Goal: Task Accomplishment & Management: Use online tool/utility

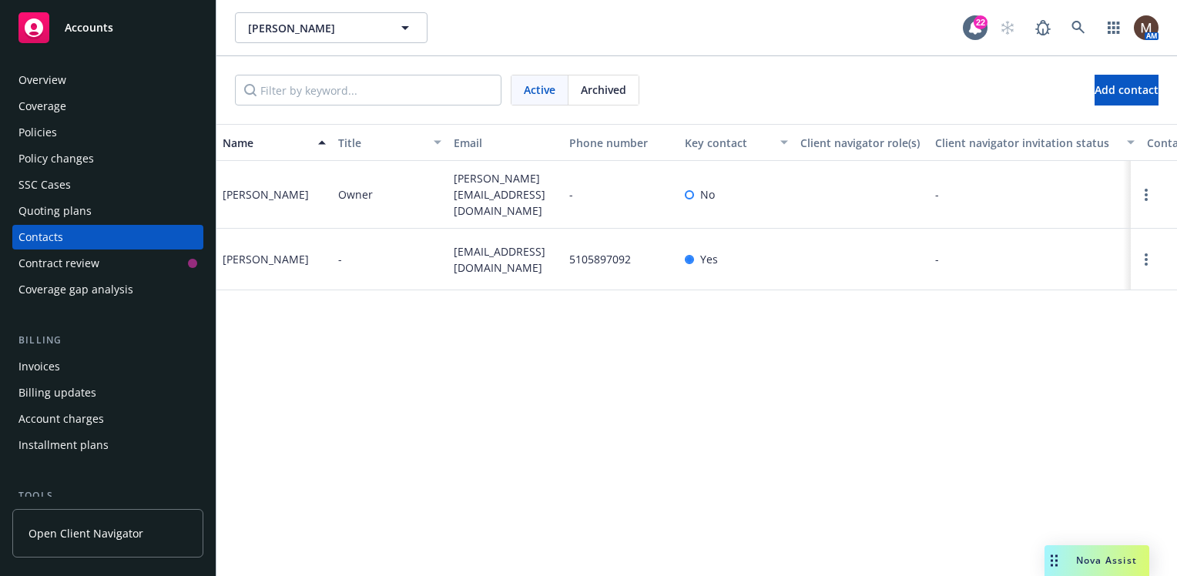
drag, startPoint x: 43, startPoint y: 127, endPoint x: 47, endPoint y: 149, distance: 22.7
click at [43, 127] on div "Policies" at bounding box center [37, 132] width 39 height 25
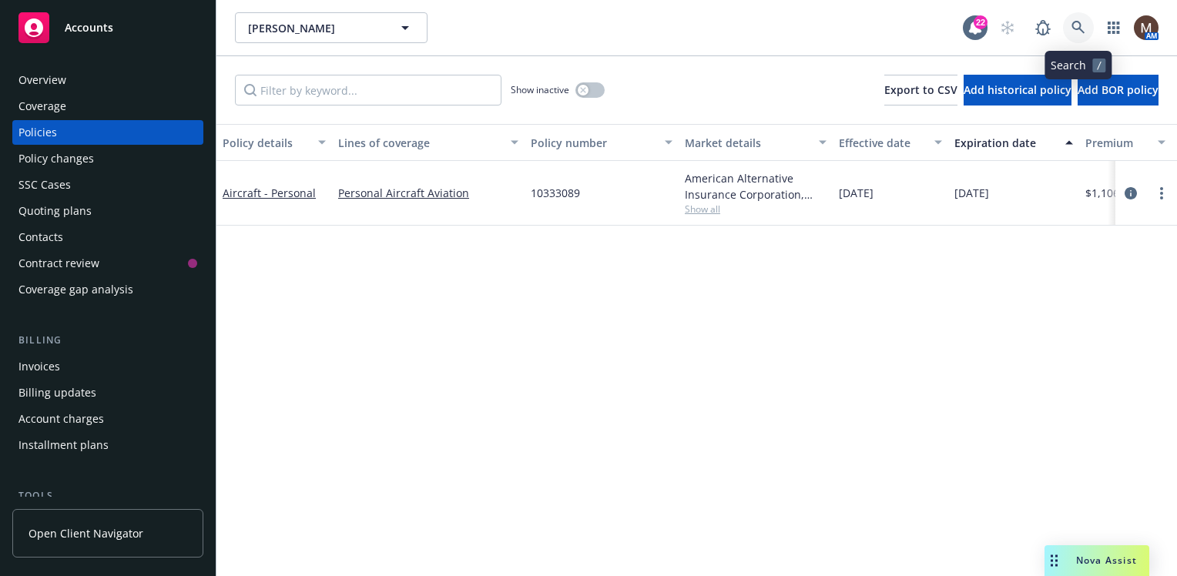
click at [1073, 23] on icon at bounding box center [1078, 27] width 13 height 13
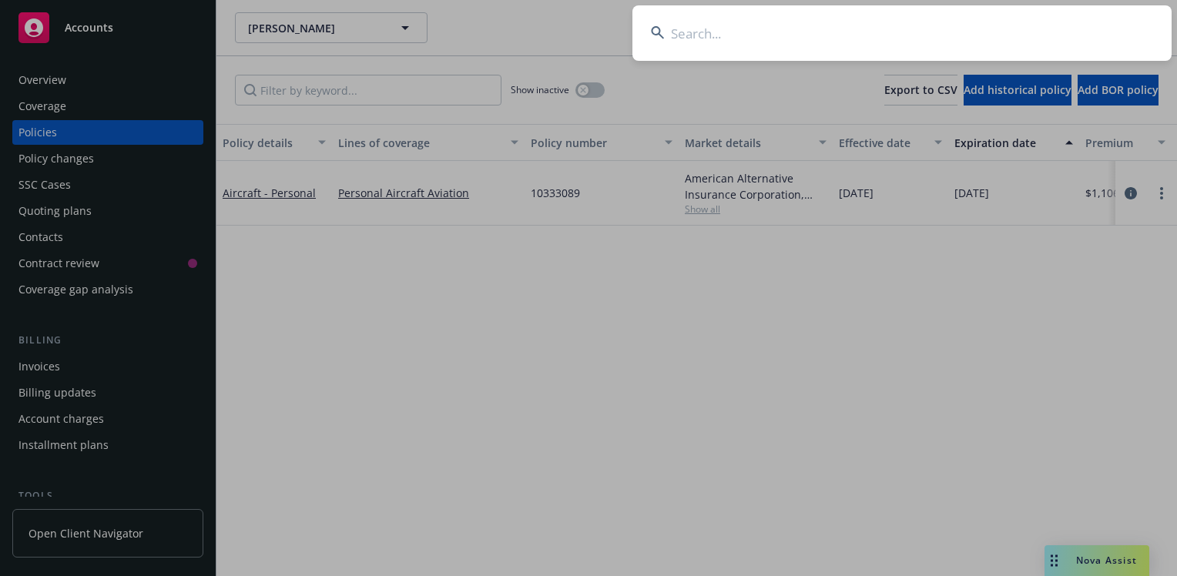
click at [697, 39] on input at bounding box center [902, 32] width 539 height 55
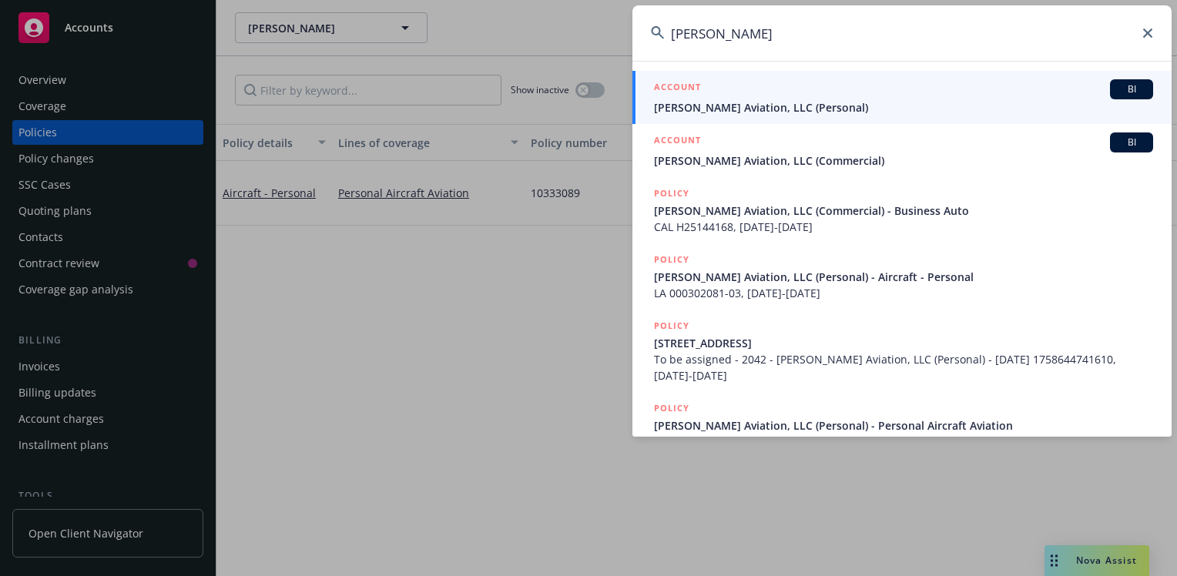
type input "[PERSON_NAME]"
click at [724, 102] on span "[PERSON_NAME] Aviation, LLC (Personal)" at bounding box center [903, 107] width 499 height 16
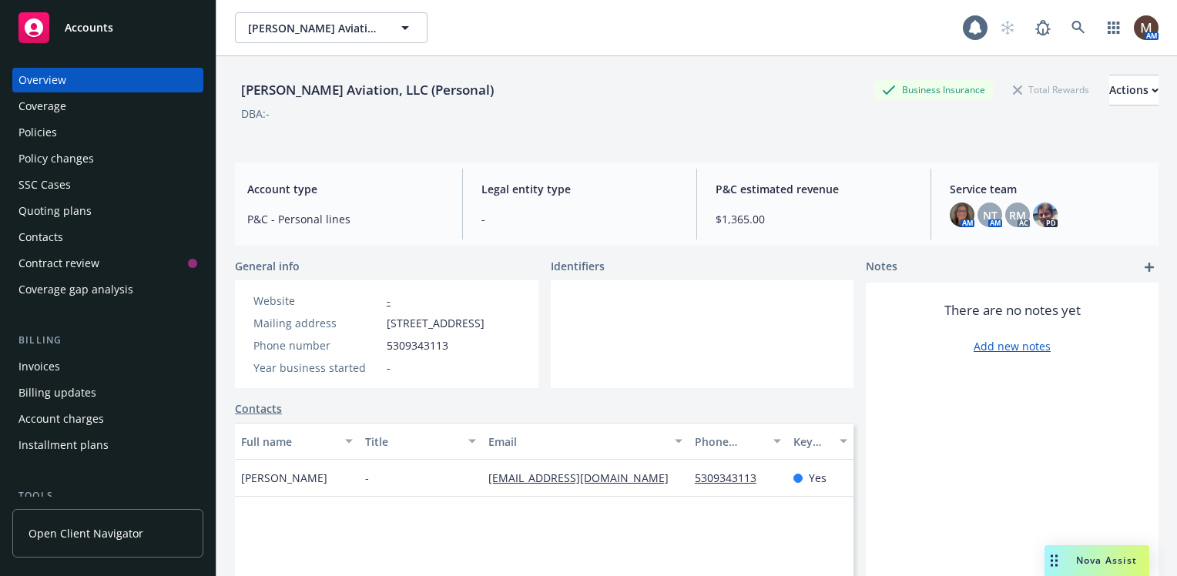
click at [52, 132] on div "Policies" at bounding box center [37, 132] width 39 height 25
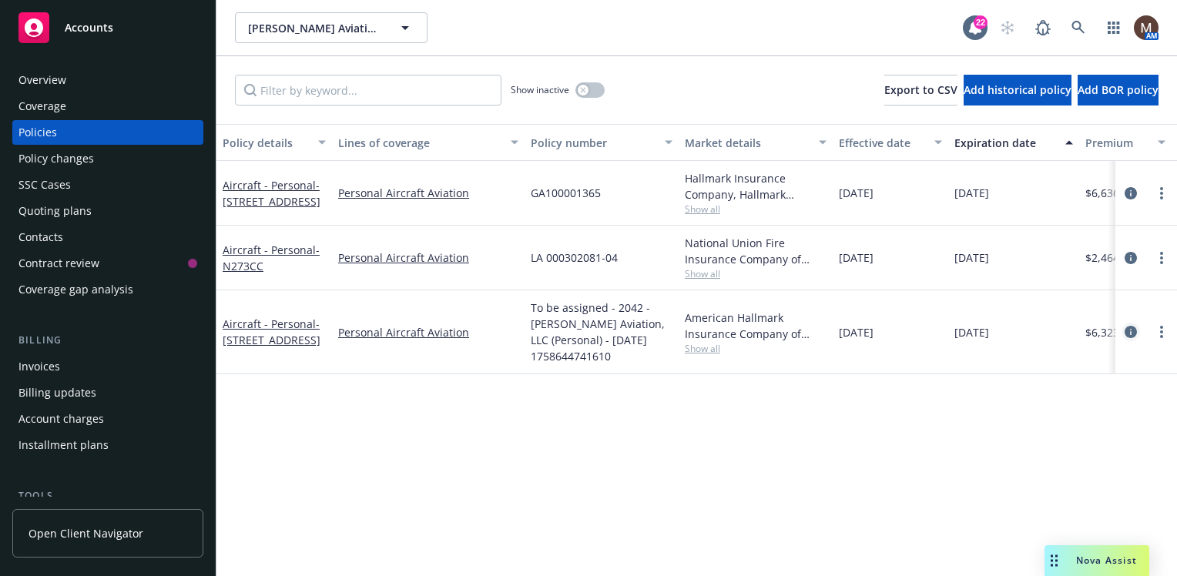
click at [1128, 327] on icon "circleInformation" at bounding box center [1131, 332] width 12 height 12
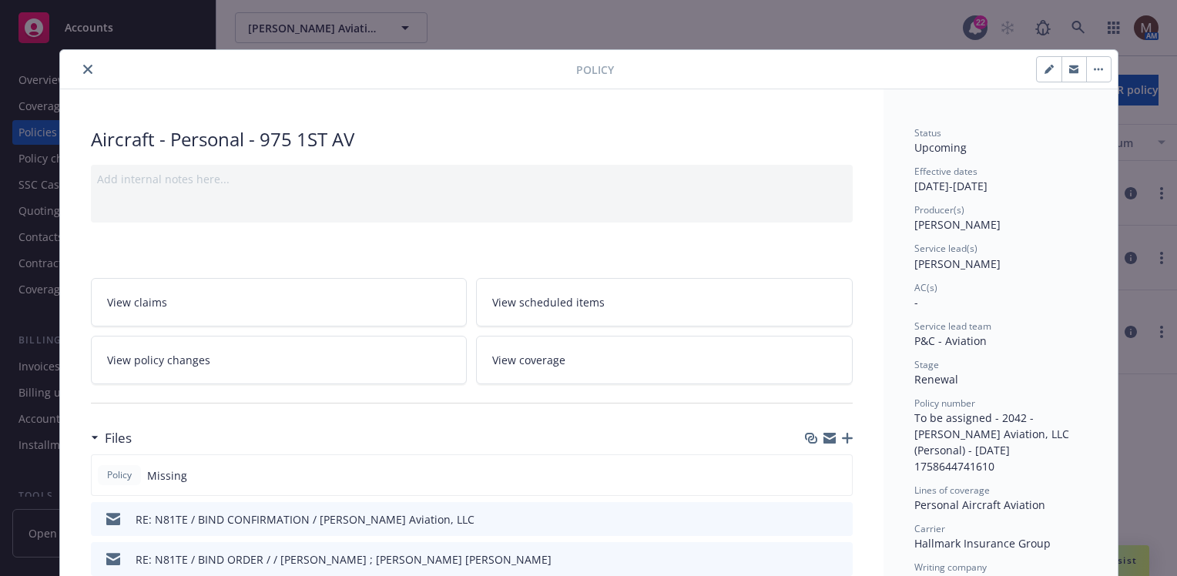
click at [1045, 65] on icon "button" at bounding box center [1049, 69] width 9 height 9
select select "RENEWAL"
select select "12"
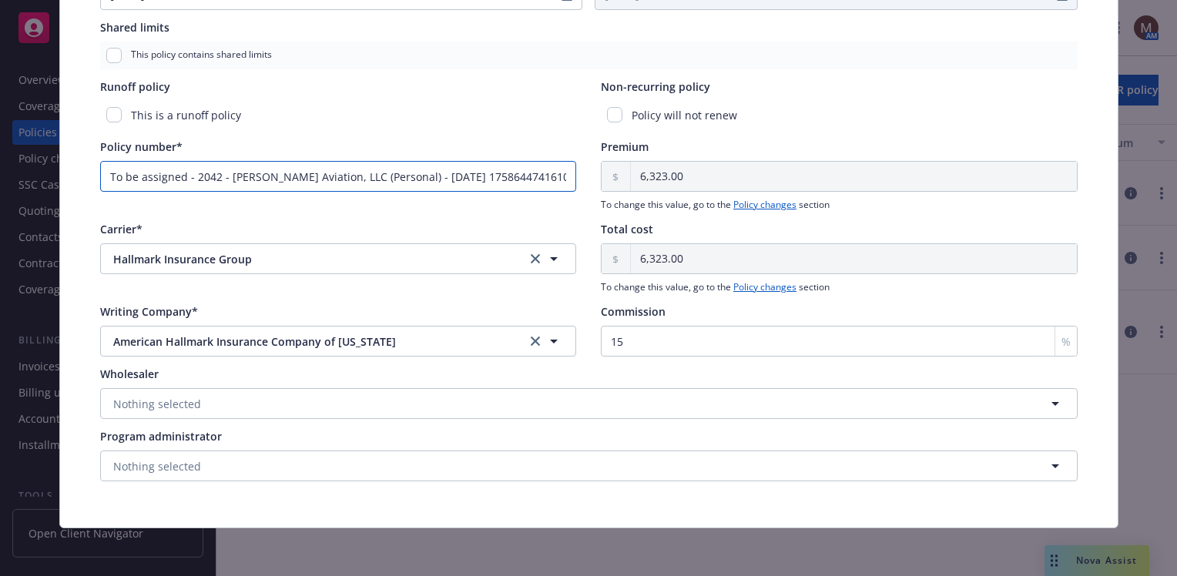
scroll to position [0, 23]
click at [694, 184] on div "Policy number* To be assigned - 2042 - [PERSON_NAME] Aviation, LLC (Personal) -…" at bounding box center [589, 175] width 978 height 73
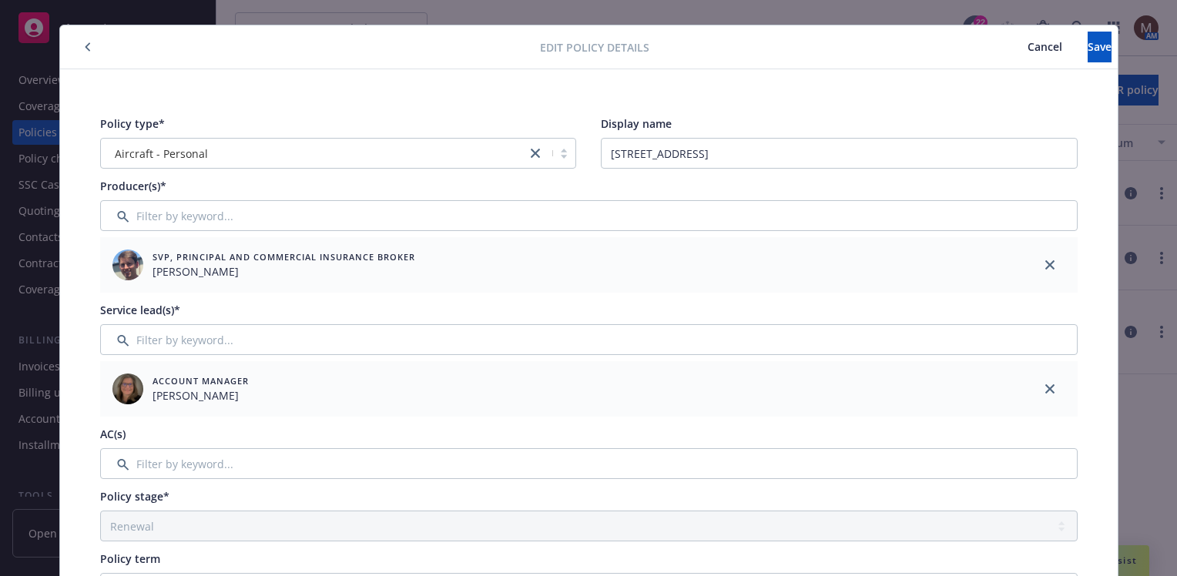
scroll to position [0, 0]
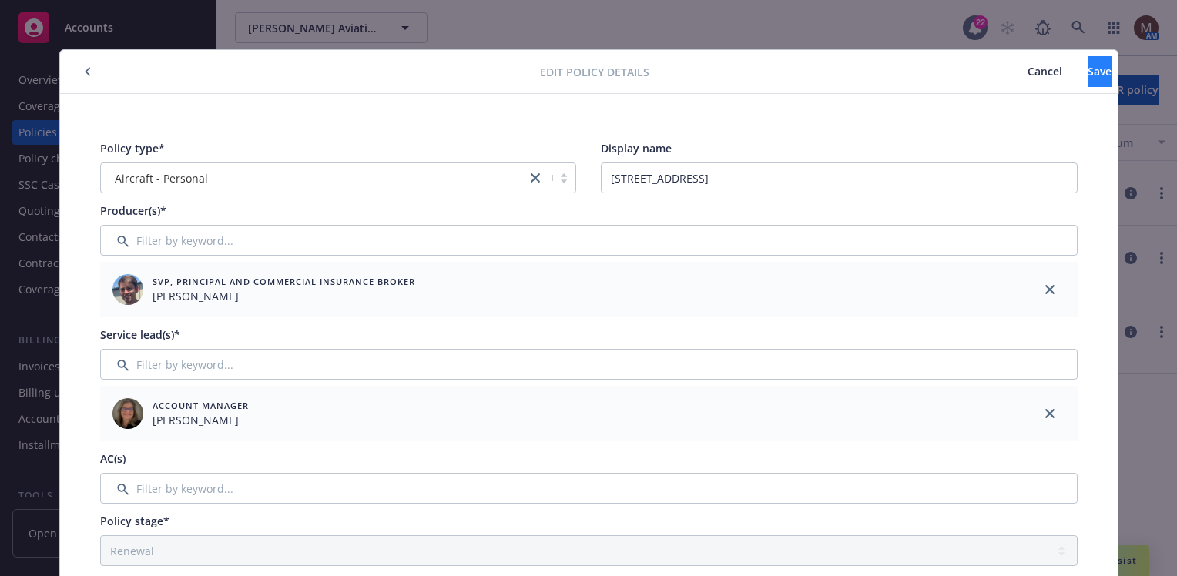
type input "GA100001365"
click at [1088, 69] on span "Save" at bounding box center [1100, 71] width 24 height 15
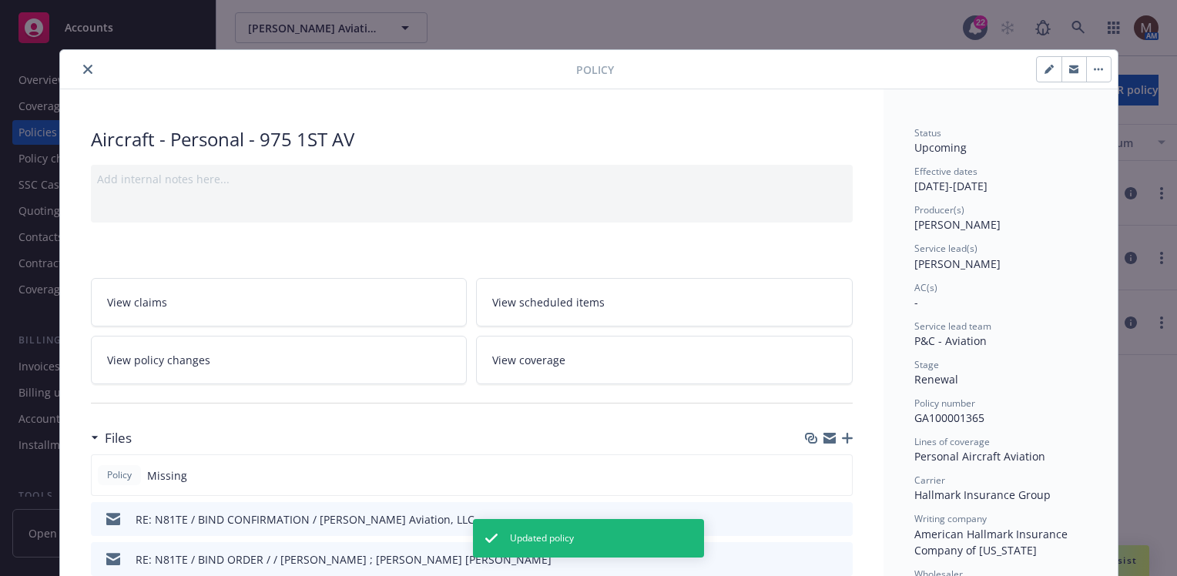
click at [83, 66] on icon "close" at bounding box center [87, 69] width 9 height 9
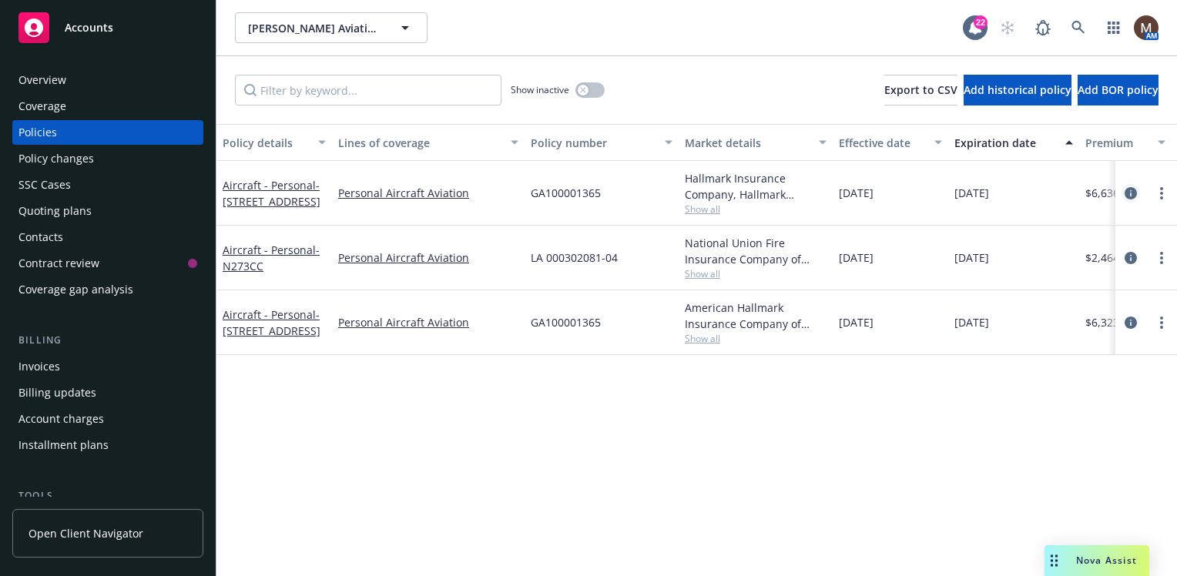
click at [1134, 191] on icon "circleInformation" at bounding box center [1131, 193] width 12 height 12
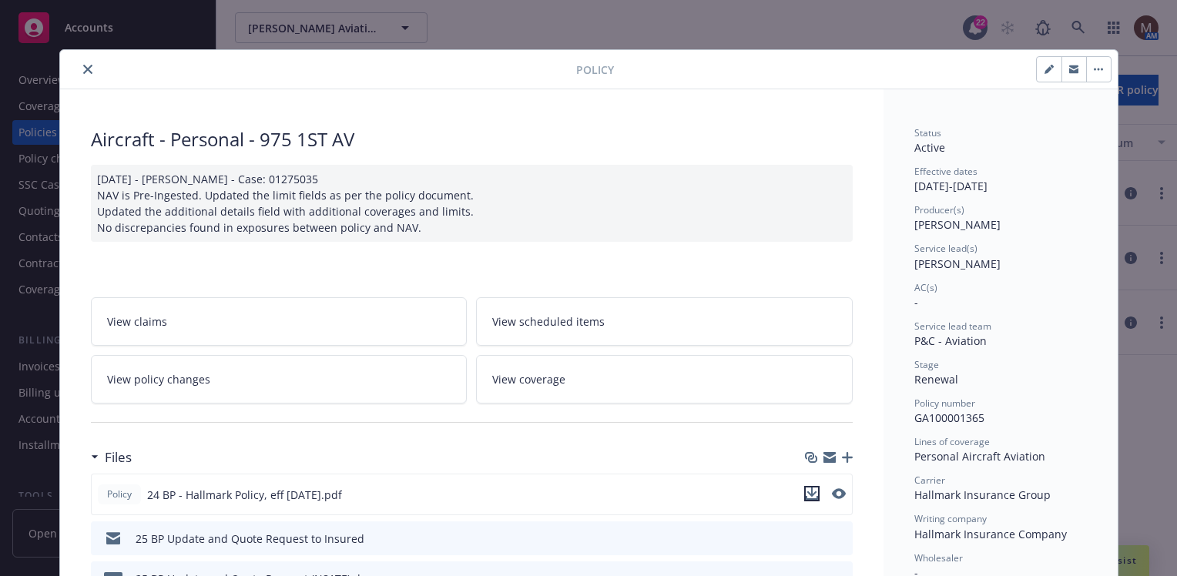
click at [808, 490] on icon "download file" at bounding box center [812, 494] width 12 height 12
click at [83, 68] on icon "close" at bounding box center [87, 69] width 9 height 9
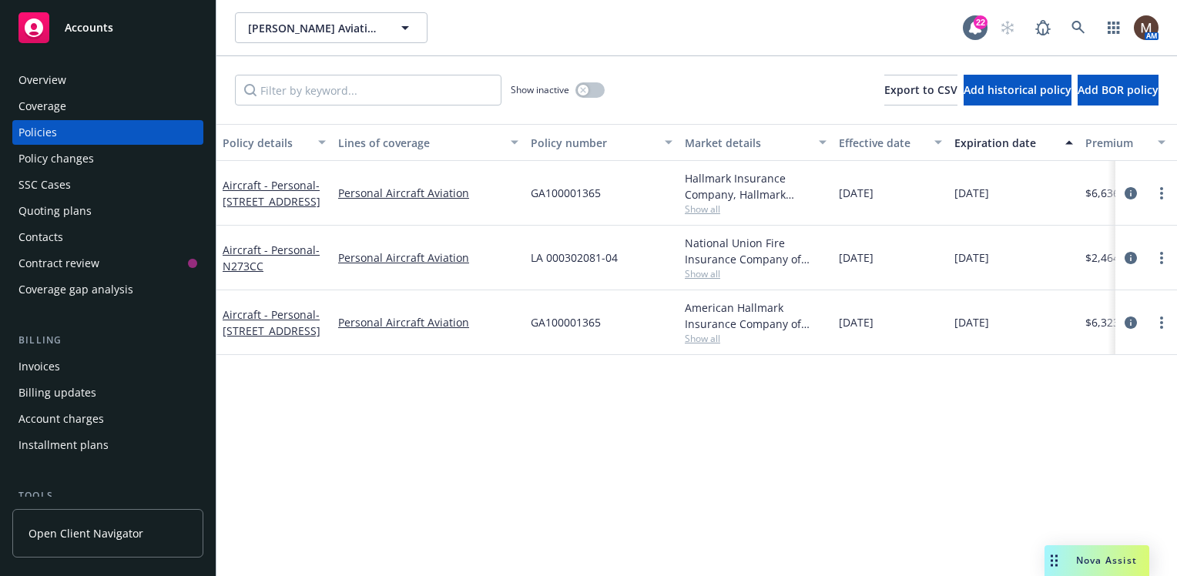
drag, startPoint x: 50, startPoint y: 129, endPoint x: 80, endPoint y: 148, distance: 35.7
click at [50, 129] on div "Policies" at bounding box center [37, 132] width 39 height 25
click at [404, 29] on icon "button" at bounding box center [405, 28] width 8 height 4
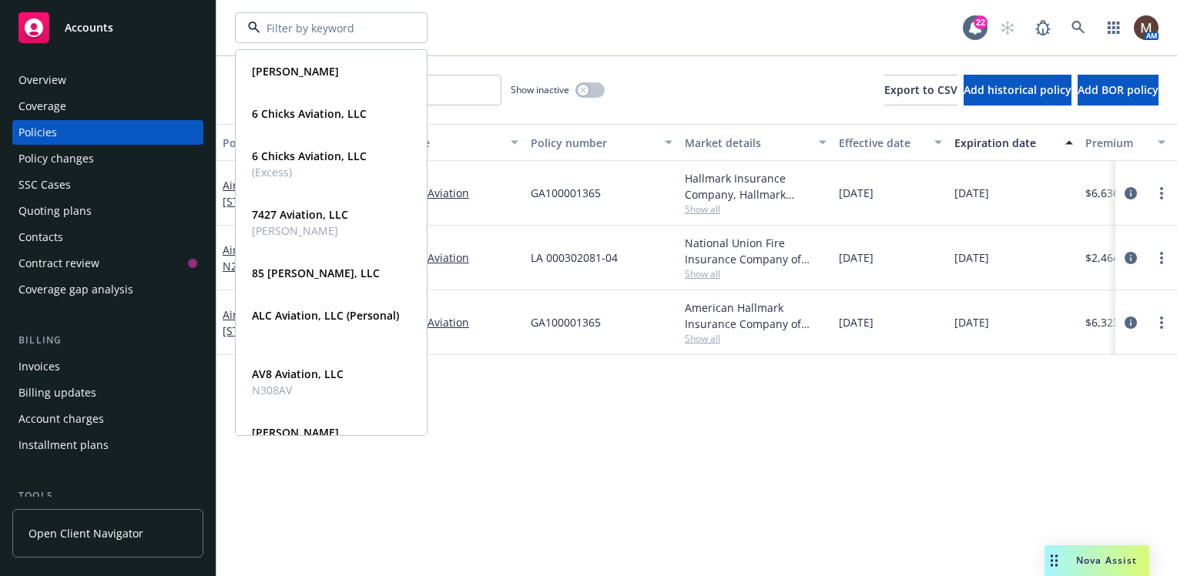
click at [497, 347] on div "Personal Aircraft Aviation" at bounding box center [428, 323] width 193 height 65
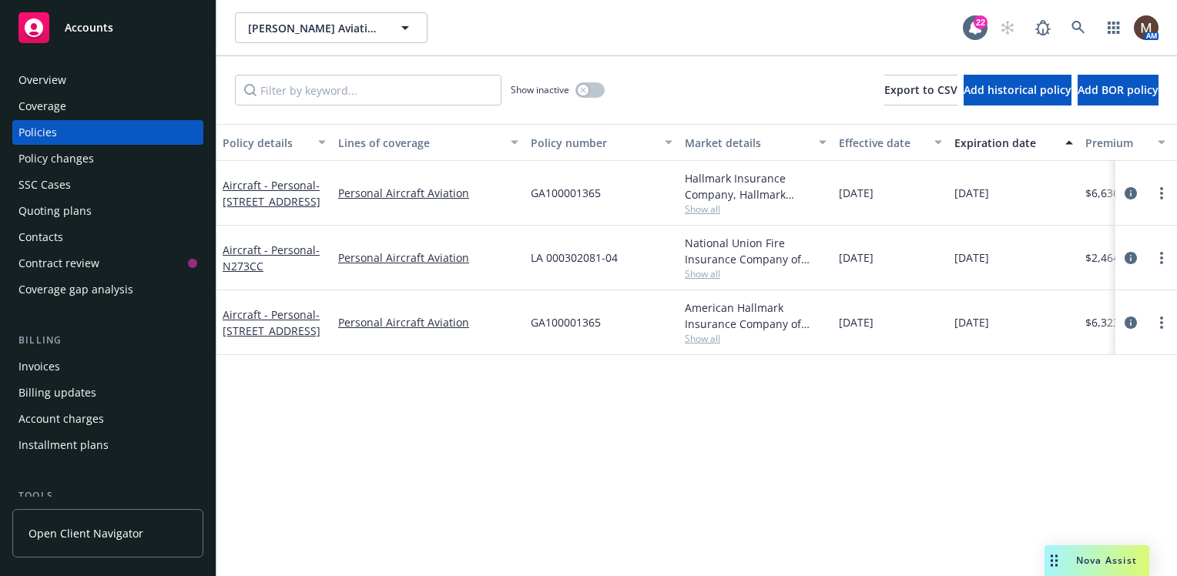
click at [69, 75] on div "Overview" at bounding box center [107, 80] width 179 height 25
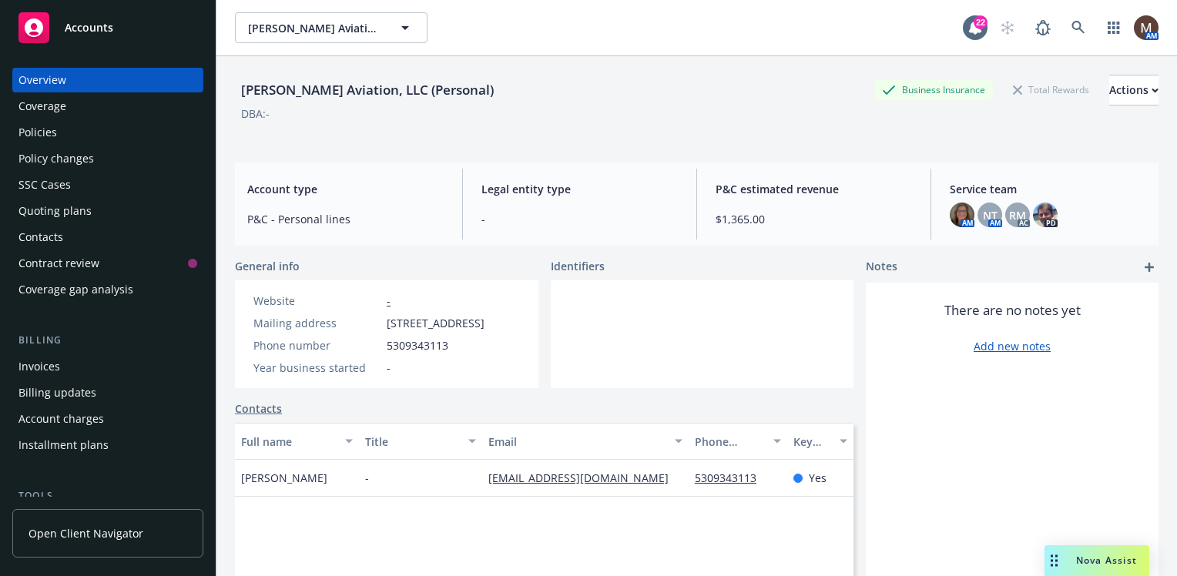
click at [52, 133] on div "Policies" at bounding box center [37, 132] width 39 height 25
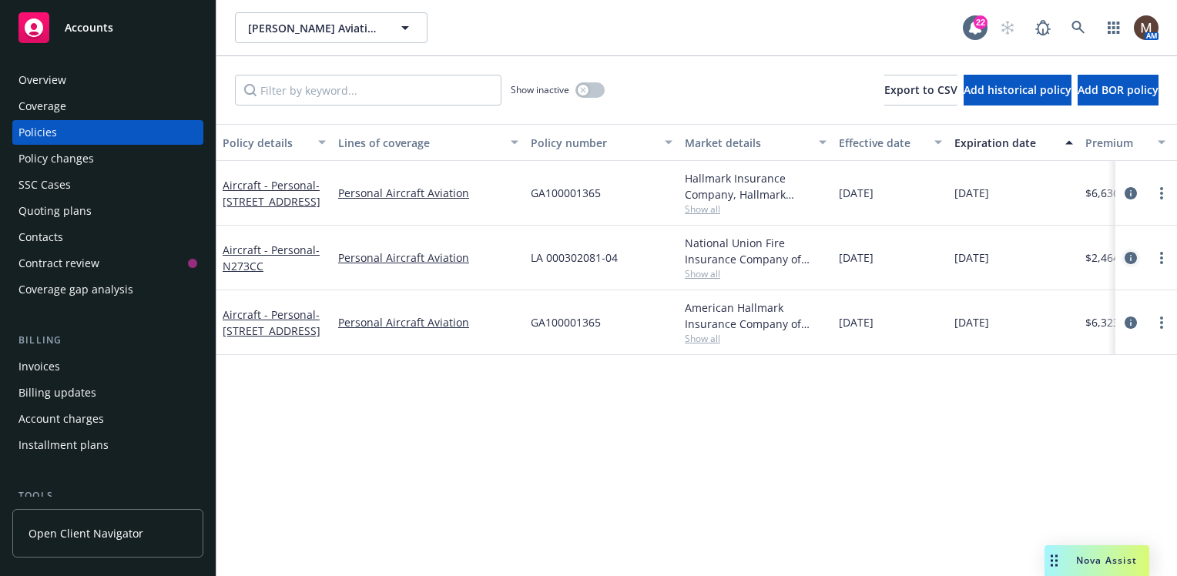
click at [1130, 257] on icon "circleInformation" at bounding box center [1131, 258] width 12 height 12
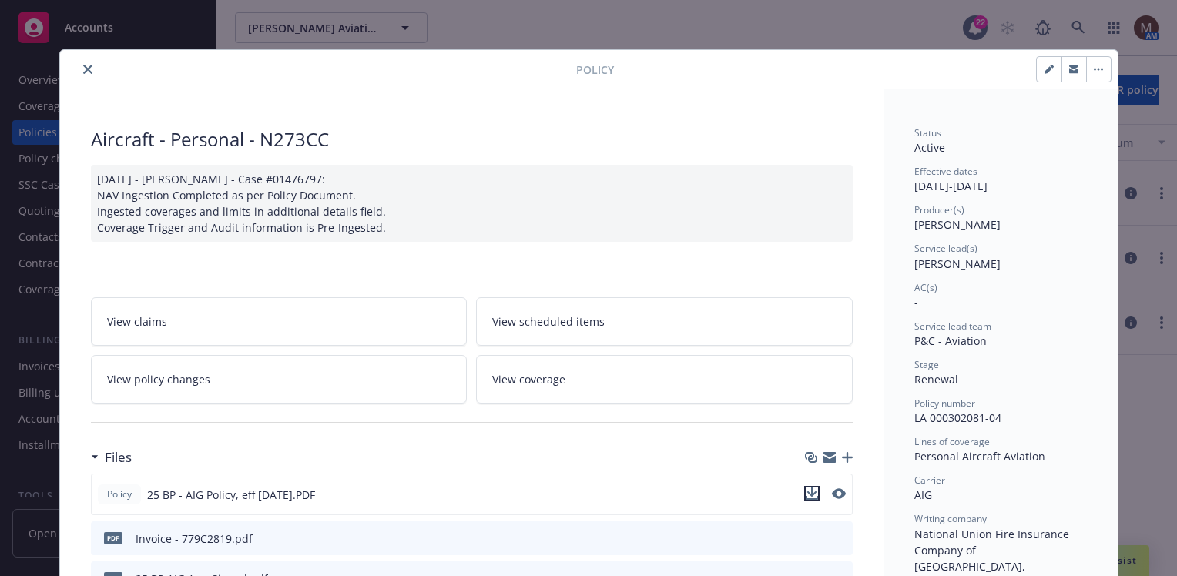
click at [807, 489] on icon "download file" at bounding box center [812, 494] width 12 height 12
click at [79, 63] on button "close" at bounding box center [88, 69] width 18 height 18
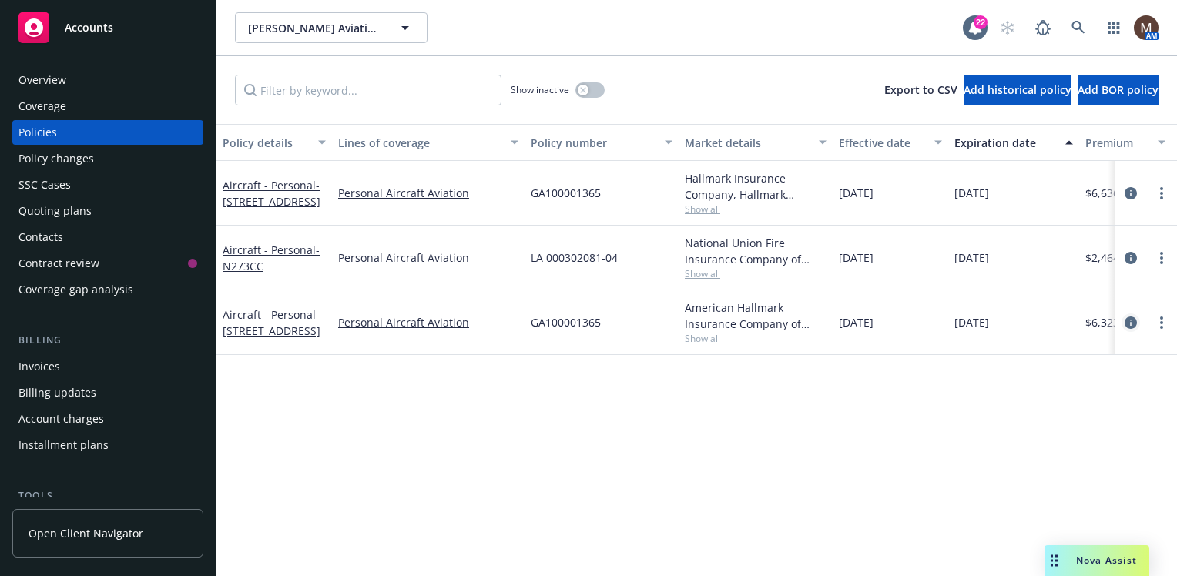
click at [1131, 321] on icon "circleInformation" at bounding box center [1131, 323] width 12 height 12
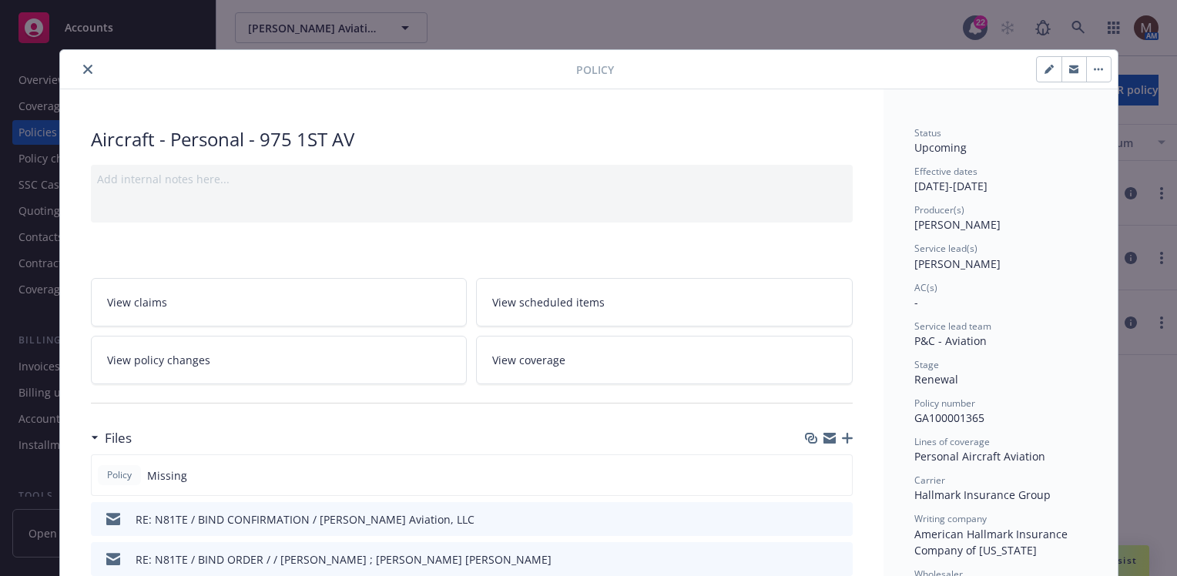
click at [842, 437] on icon "button" at bounding box center [847, 438] width 11 height 11
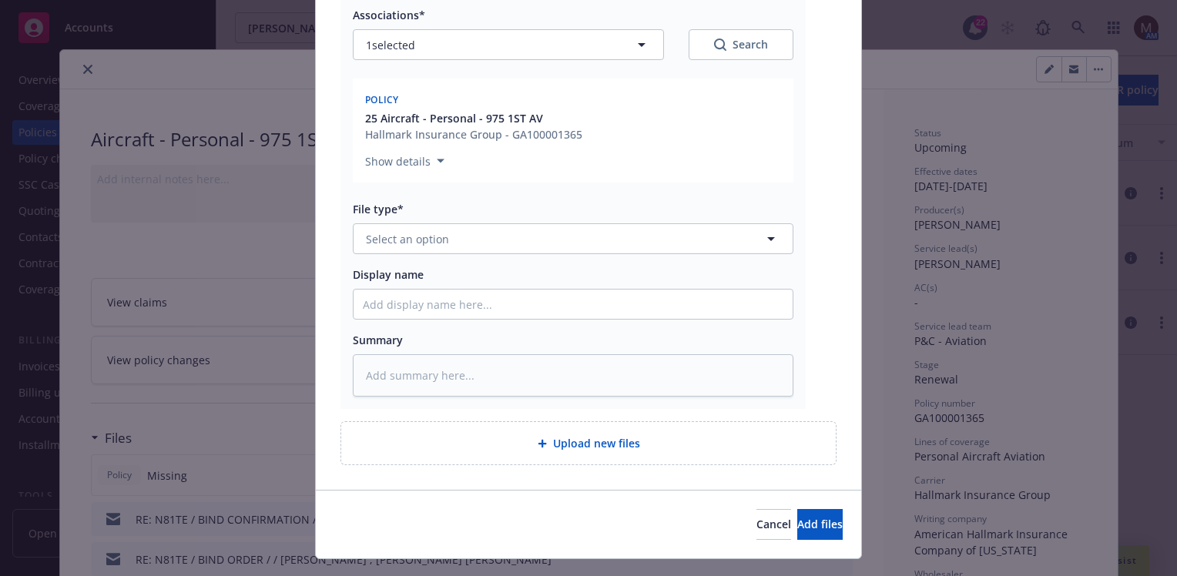
scroll to position [231, 0]
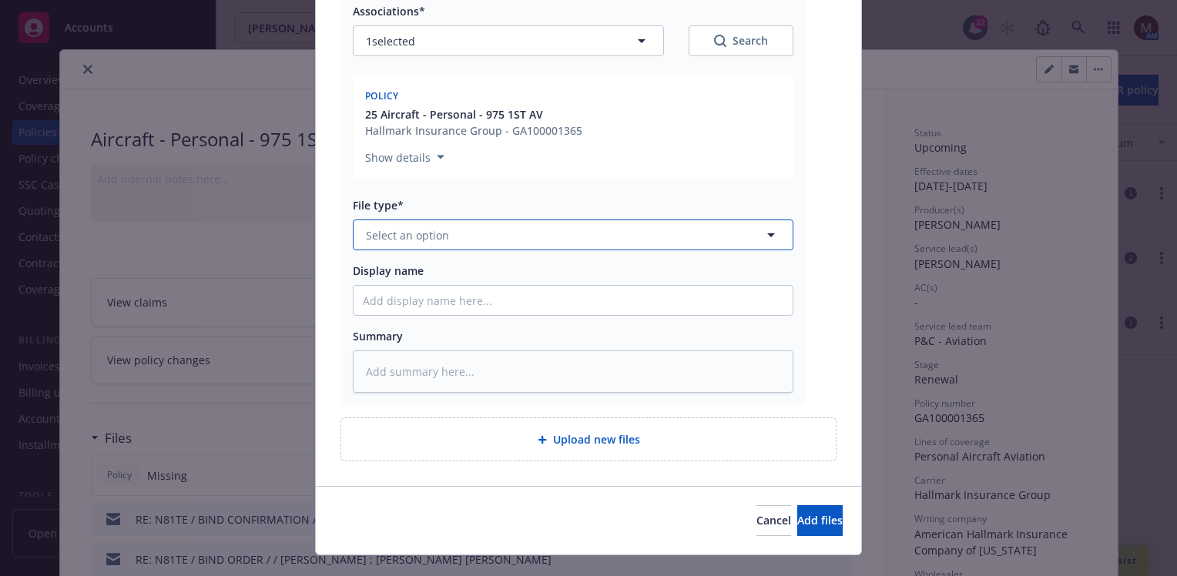
click at [764, 233] on icon "button" at bounding box center [771, 235] width 18 height 18
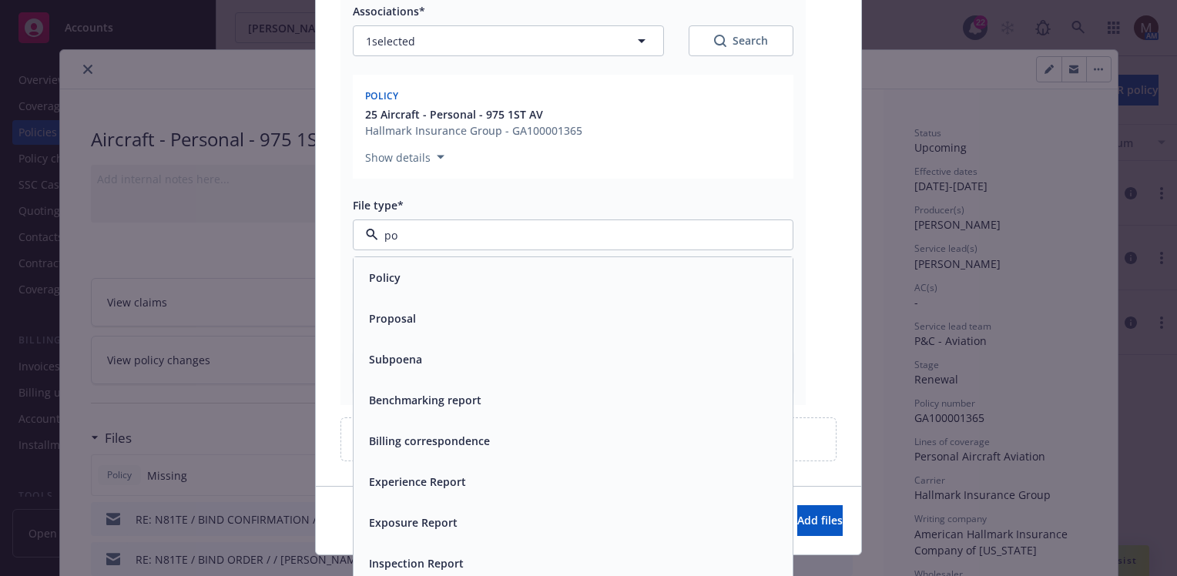
type input "pol"
click at [477, 280] on div "Policy" at bounding box center [573, 278] width 421 height 22
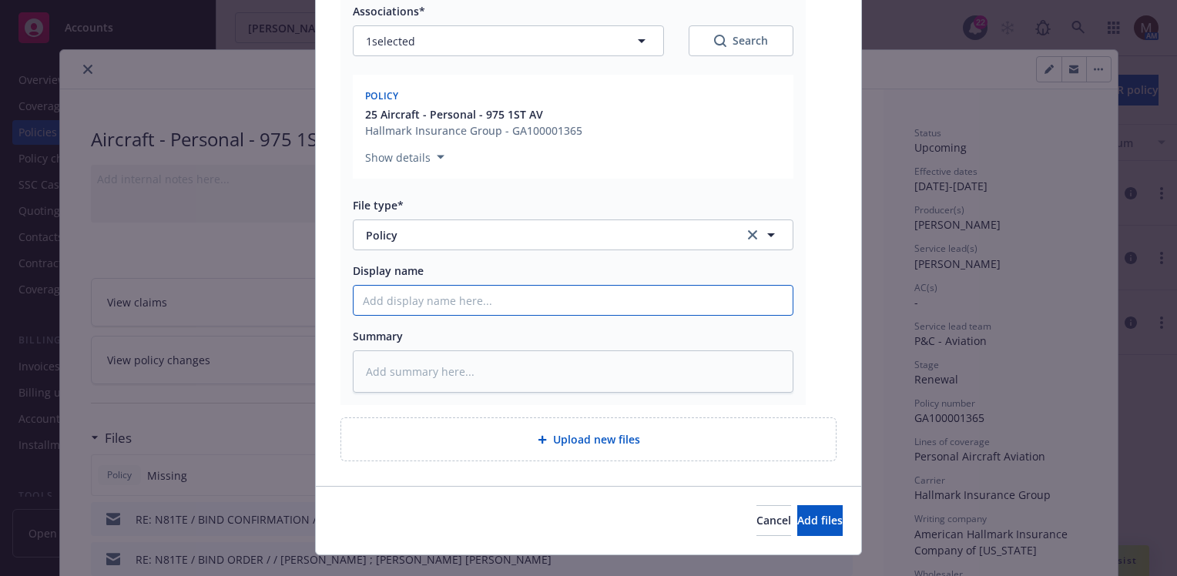
click at [399, 299] on input "Display name" at bounding box center [573, 300] width 439 height 29
type textarea "x"
type input "2"
type textarea "x"
type input "25"
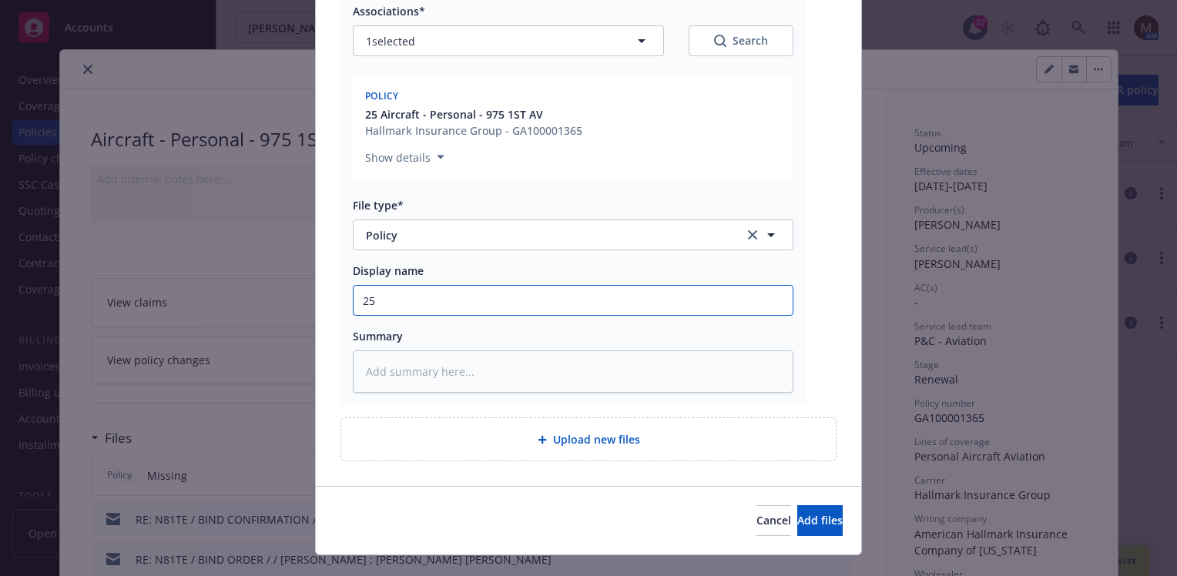
type textarea "x"
type input "25"
type textarea "x"
type input "25 B"
type textarea "x"
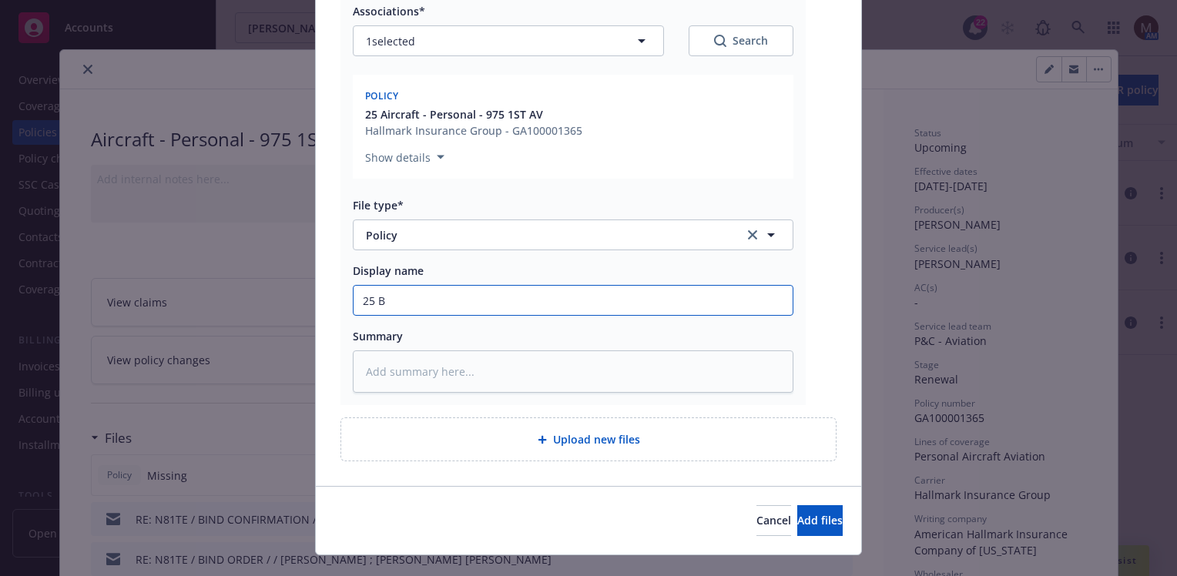
type input "25 BP"
type textarea "x"
type input "25 BP"
type textarea "x"
type input "25 BP -"
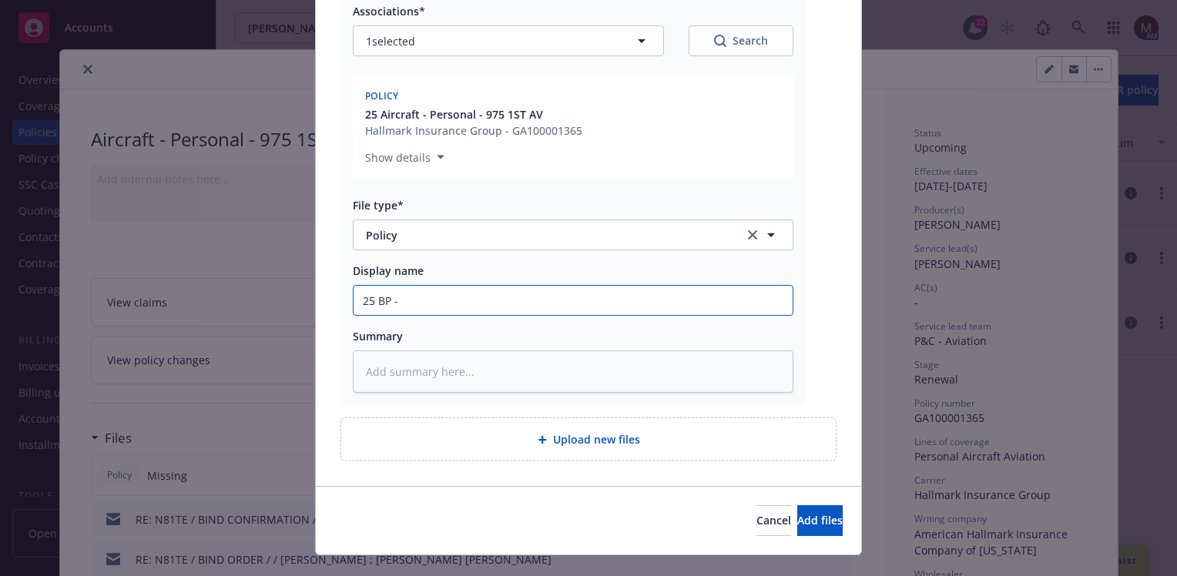
type textarea "x"
type input "25 BP -"
type textarea "x"
type input "25 BP - A"
type textarea "x"
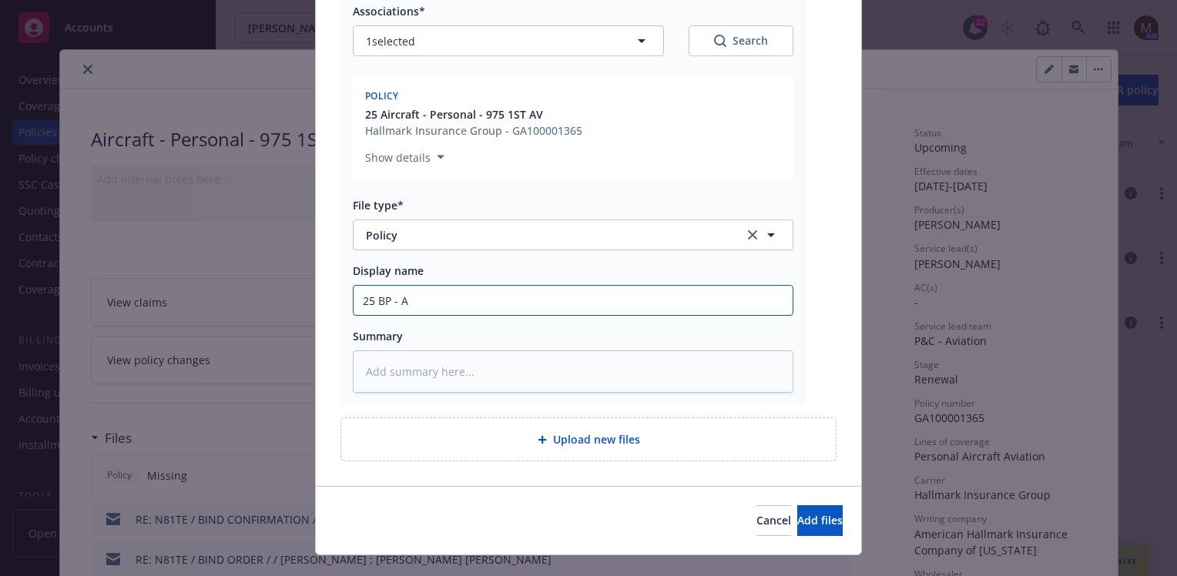
type input "25 BP - AI"
type textarea "x"
type input "25 BP - AIM"
type textarea "x"
type input "25 BP - AIM"
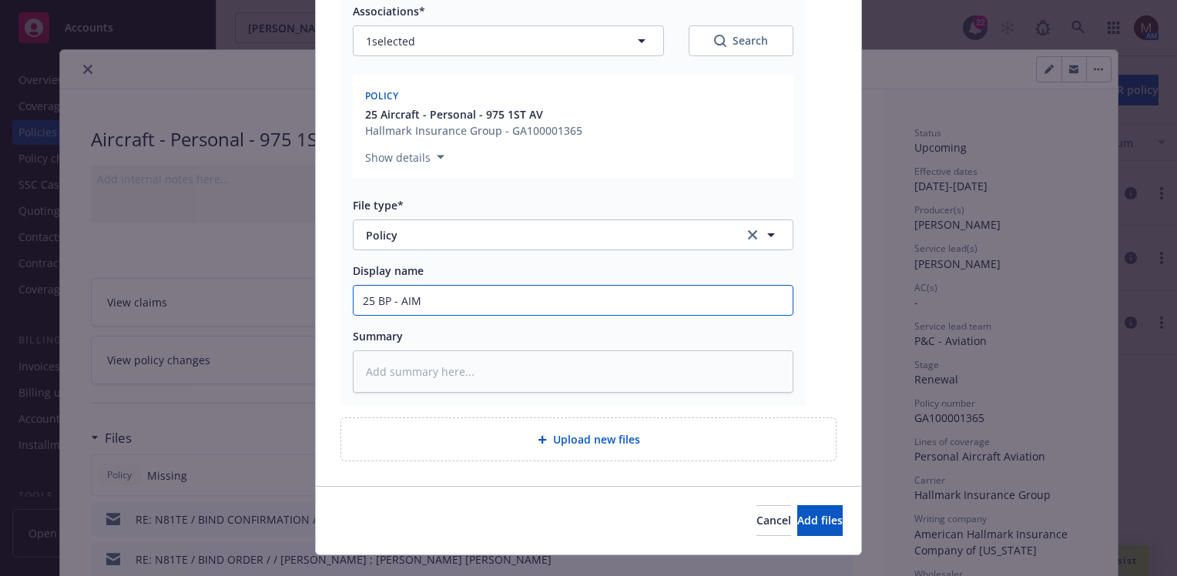
type textarea "x"
type input "25 BP - AIM P"
type textarea "x"
type input "25 BP - AIM Po"
type textarea "x"
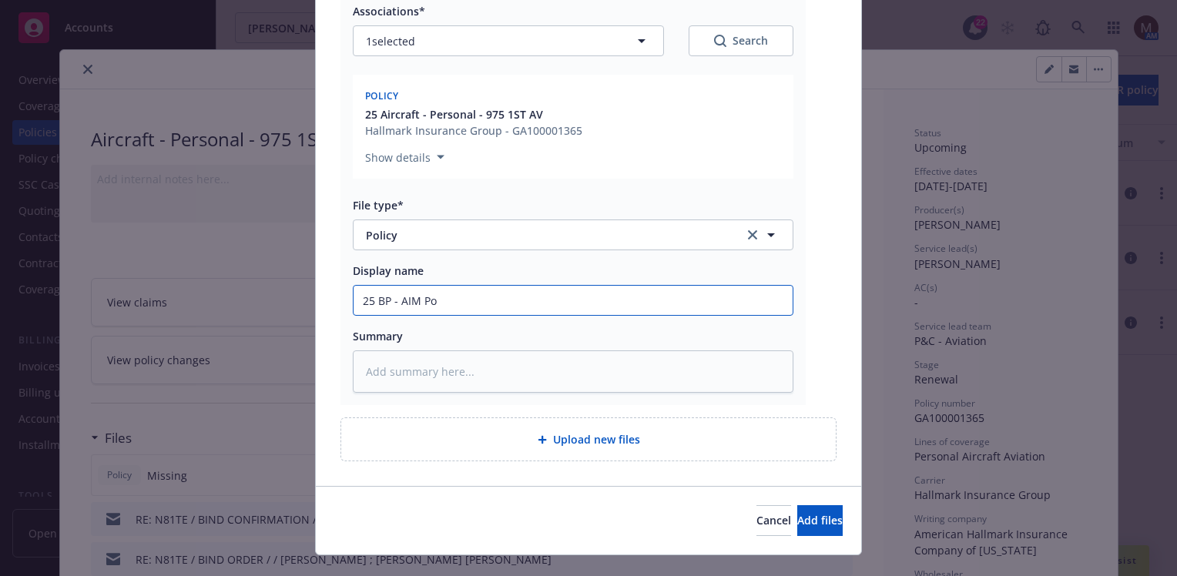
type input "25 BP - AIM Pol"
type textarea "x"
type input "25 BP - AIM Poli"
type textarea "x"
type input "25 BP - AIM Policy"
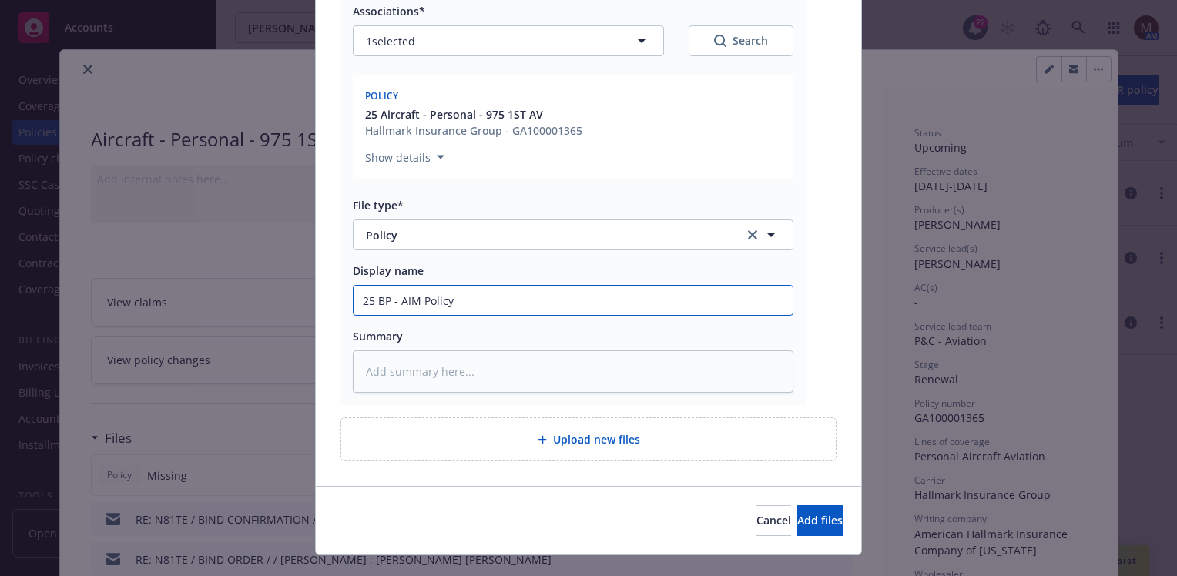
type textarea "x"
type input "25 BP - AIM Policy,"
type textarea "x"
type input "25 BP - AIM Policy,"
type textarea "x"
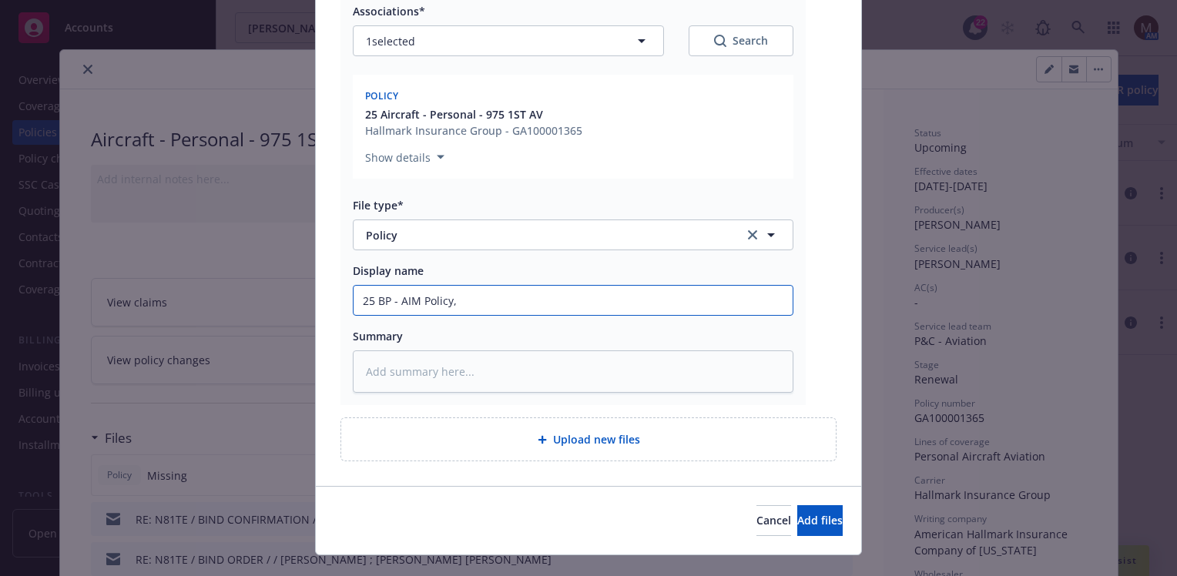
type input "25 BP - AIM Policy, e"
type textarea "x"
type input "25 BP - AIM Policy, ef"
type textarea "x"
type input "25 BP - AIM Policy, eff"
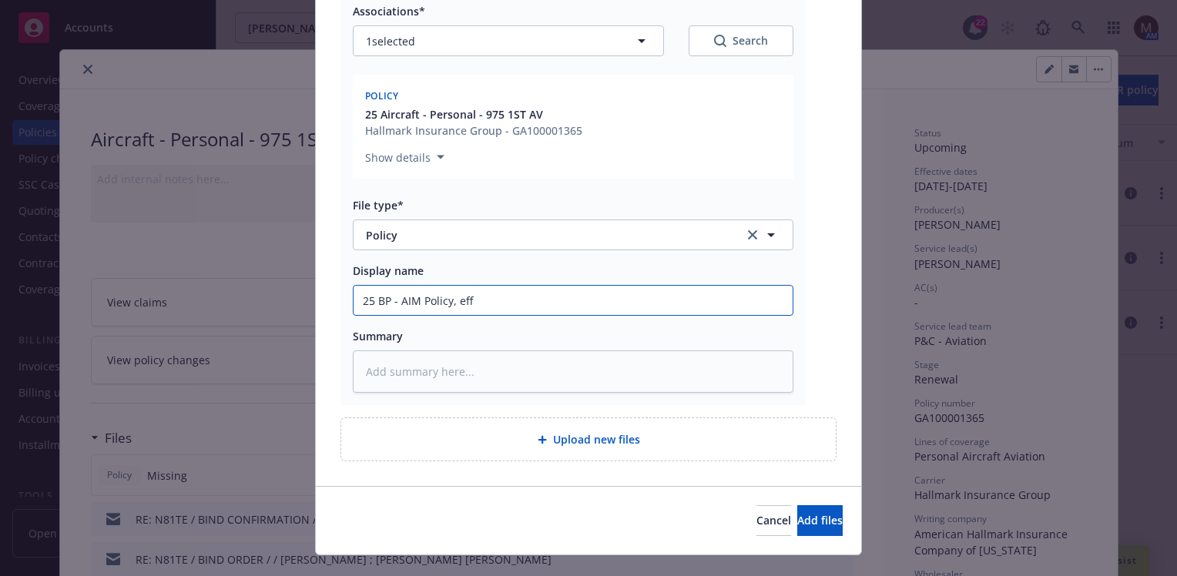
type textarea "x"
type input "25 BP - AIM Policy, eff"
type textarea "x"
type input "25 BP - AIM Policy, eff 0"
type textarea "x"
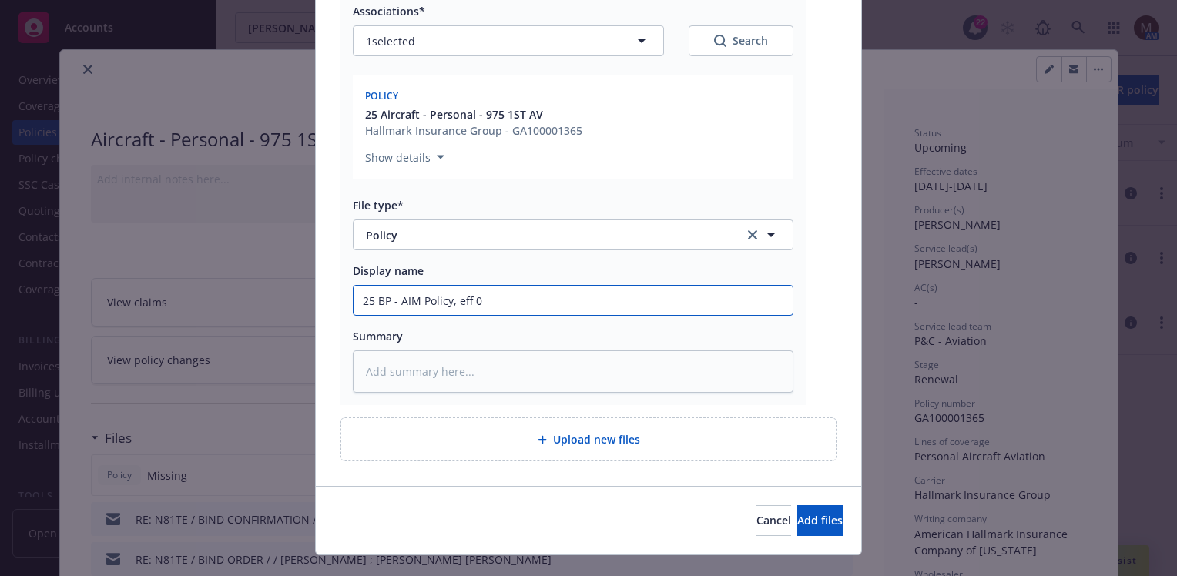
type input "25 BP - AIM Policy, eff 09"
type textarea "x"
type input "25 BP - AIM Policy, eff 09."
type textarea "x"
type input "25 BP - AIM Policy, eff 09.2"
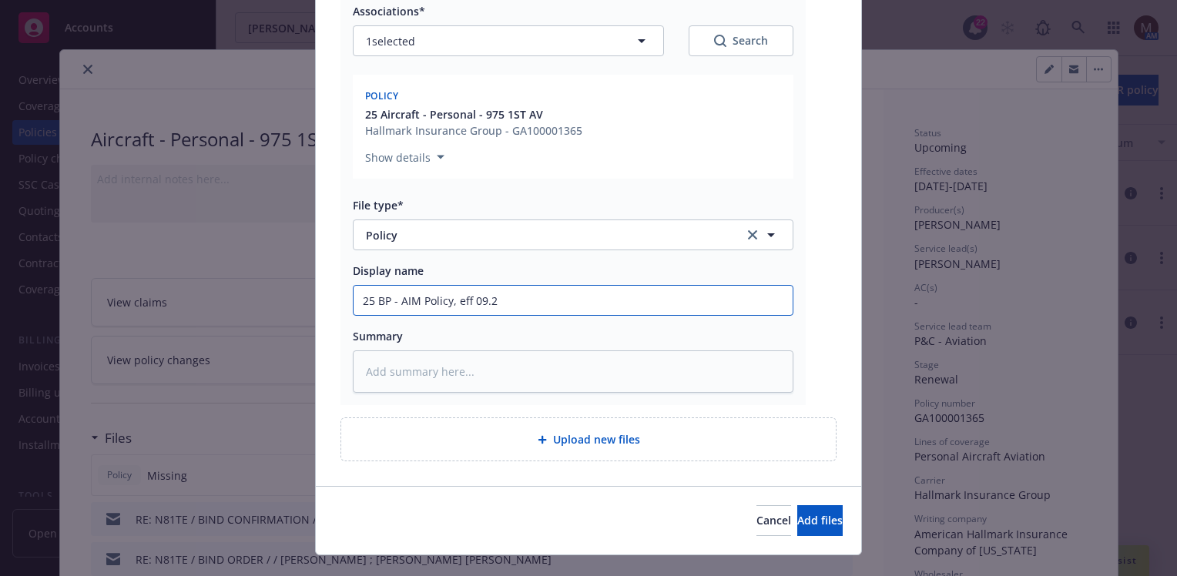
type textarea "x"
type input "25 BP - AIM Policy, eff 09.26"
type textarea "x"
type input "25 BP - AIM Policy, eff 09.26."
type textarea "x"
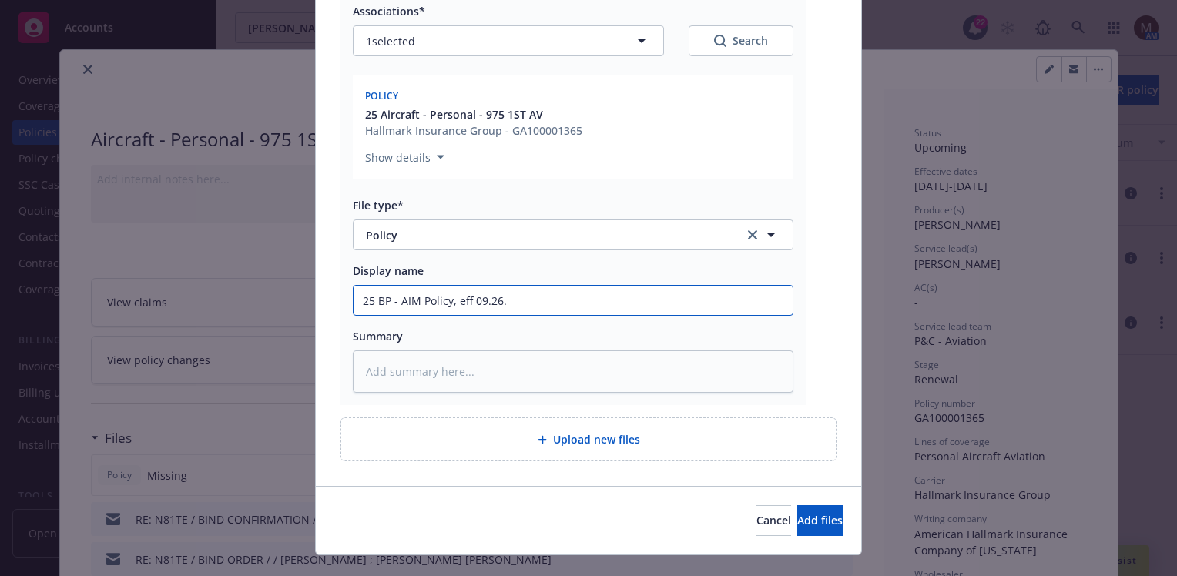
type input "25 BP - AIM Policy, eff 09.26.2"
type textarea "x"
type input "25 BP - AIM Policy, eff [DATE]"
type textarea "x"
type input "25 BP - AIM Policy, eff 09.26.202"
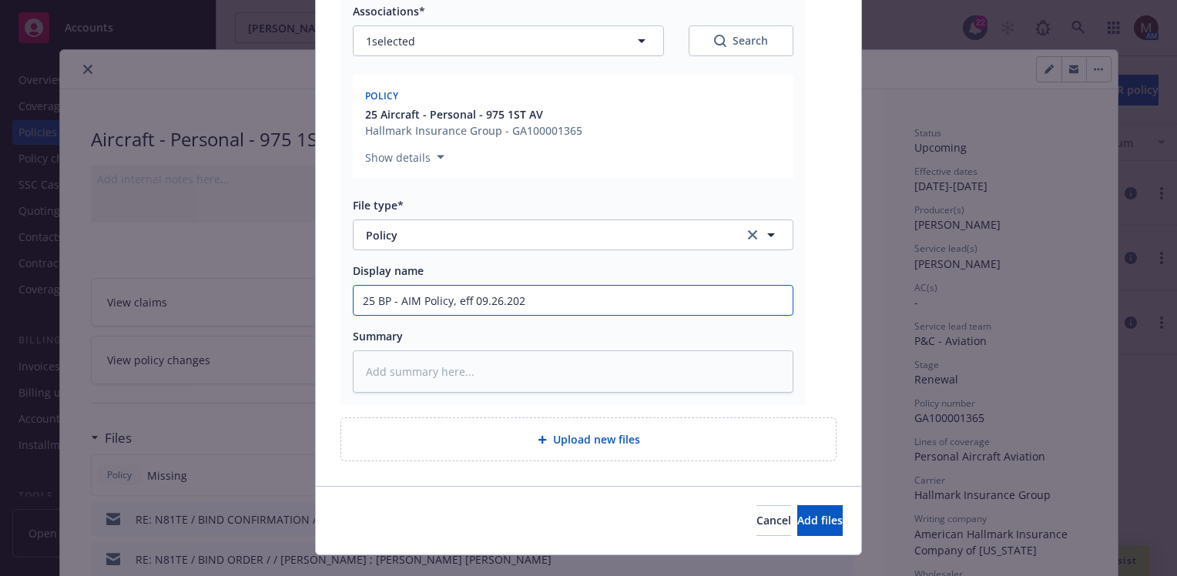
type textarea "x"
drag, startPoint x: 552, startPoint y: 303, endPoint x: 350, endPoint y: 296, distance: 202.0
click at [354, 296] on input "25 BP - AIM Policy, eff [DATE]" at bounding box center [573, 300] width 439 height 29
type input "25 BP - AIM Policy, eff [DATE]"
click at [374, 358] on textarea at bounding box center [573, 372] width 441 height 42
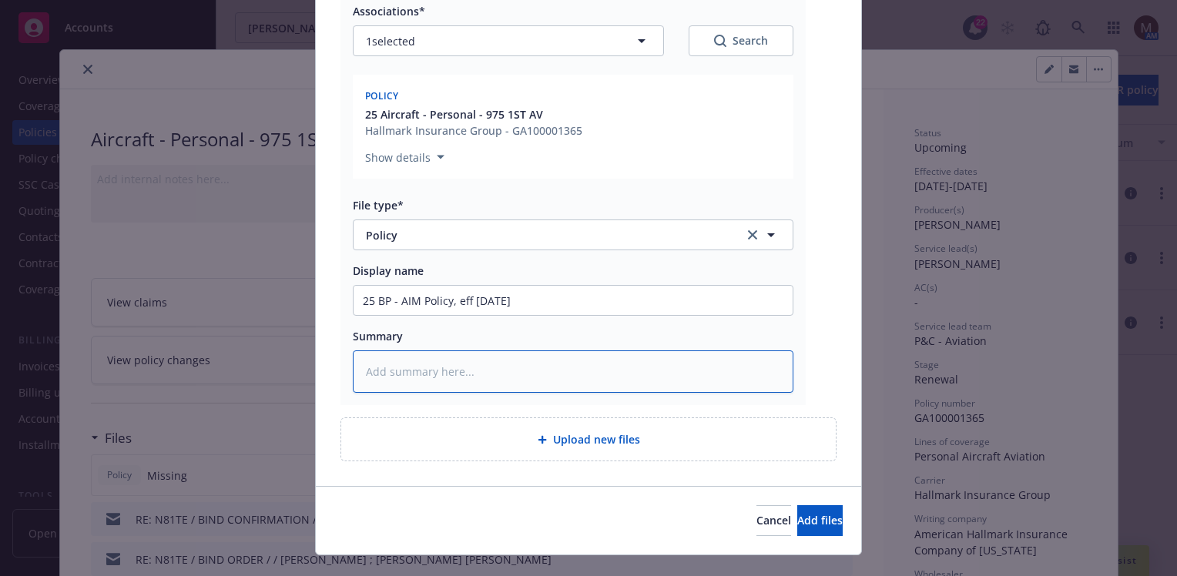
paste textarea "25 BP - AIM Policy, eff [DATE]"
type textarea "x"
type textarea "25 BP - AIM Policy, eff [DATE]"
drag, startPoint x: 801, startPoint y: 516, endPoint x: 492, endPoint y: 516, distance: 309.8
click at [801, 516] on span "Add files" at bounding box center [820, 520] width 45 height 15
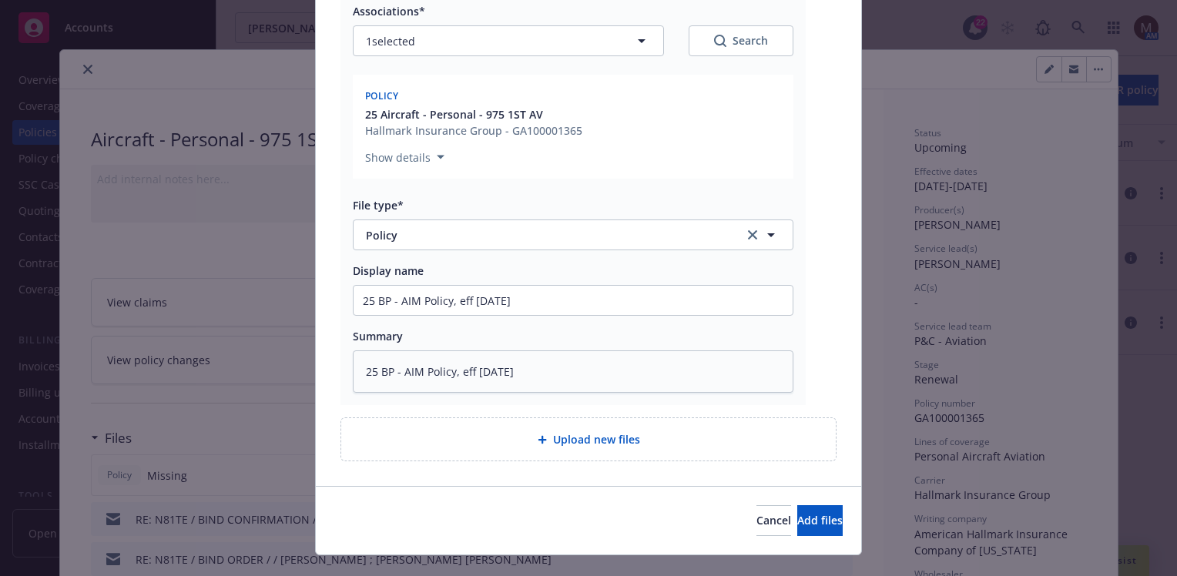
scroll to position [203, 0]
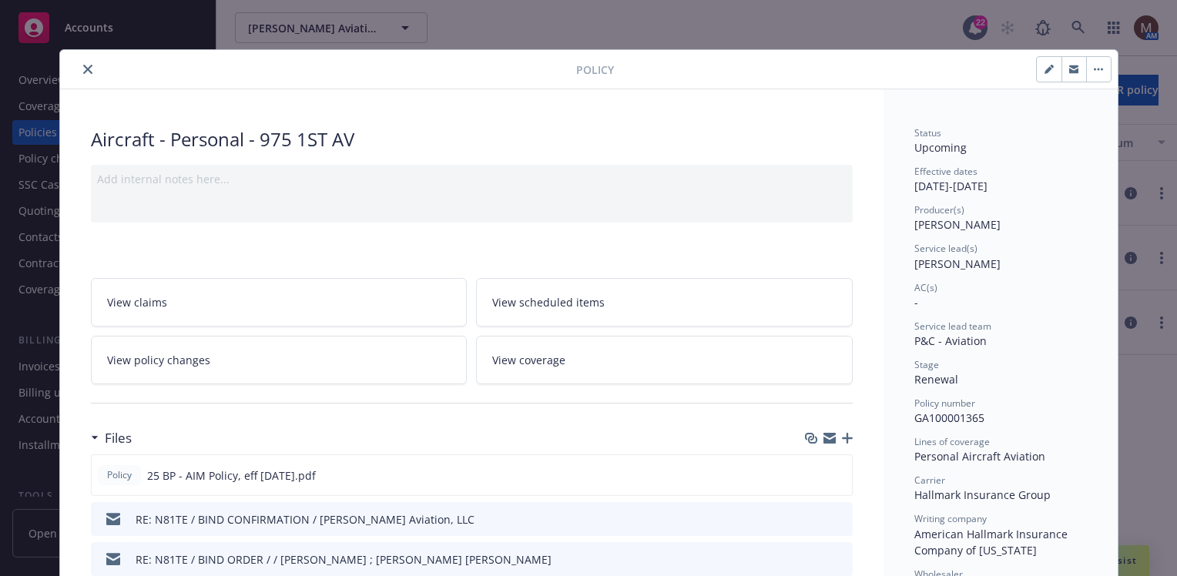
click at [79, 63] on button "close" at bounding box center [88, 69] width 18 height 18
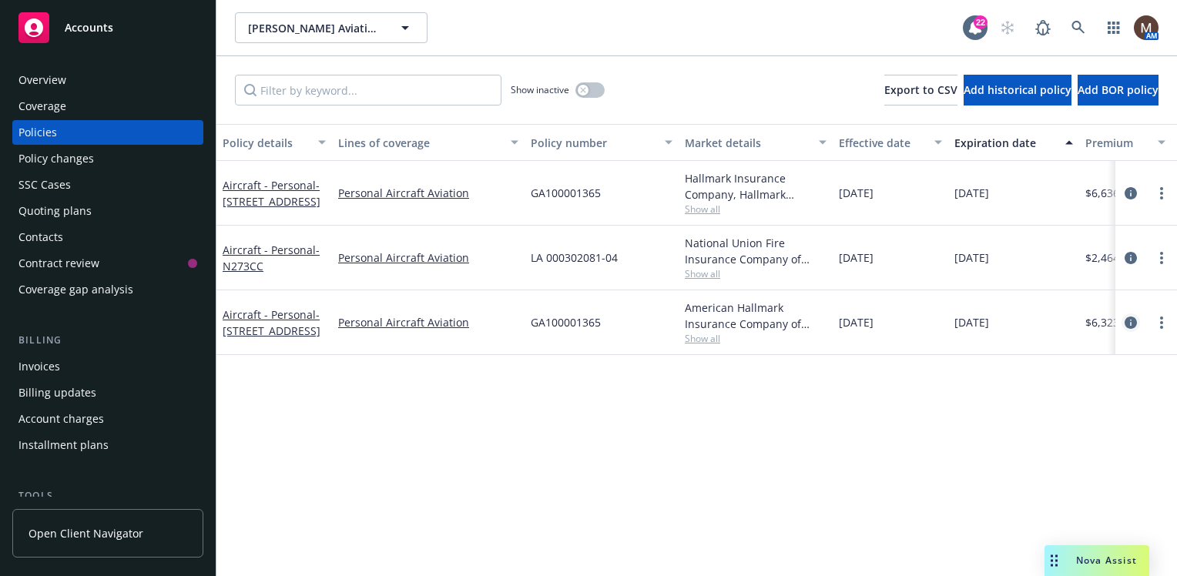
click at [1129, 318] on icon "circleInformation" at bounding box center [1131, 323] width 12 height 12
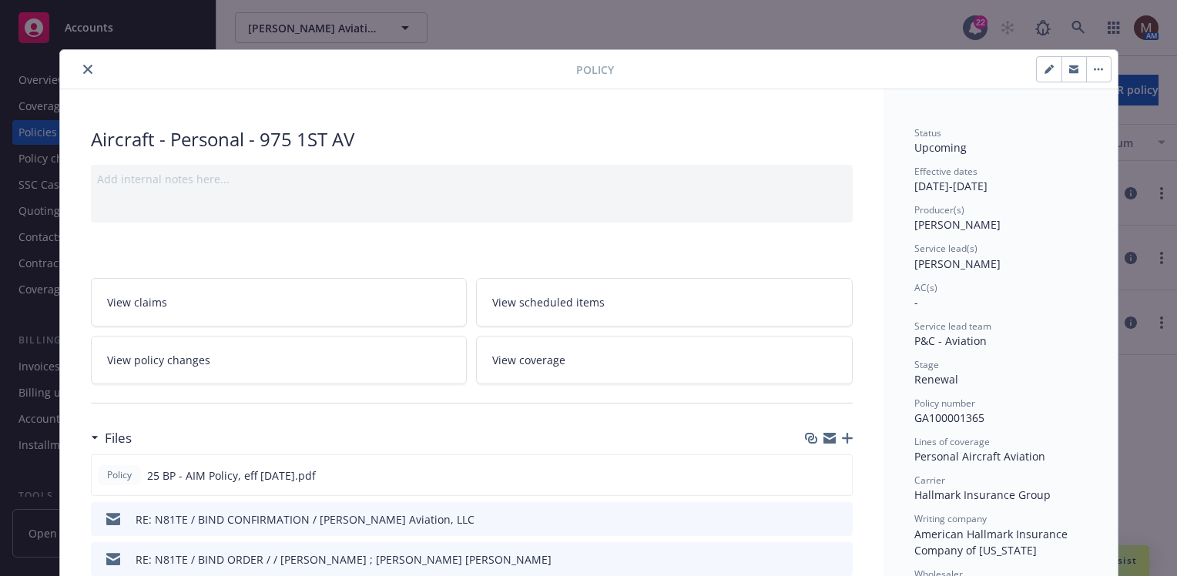
scroll to position [46, 0]
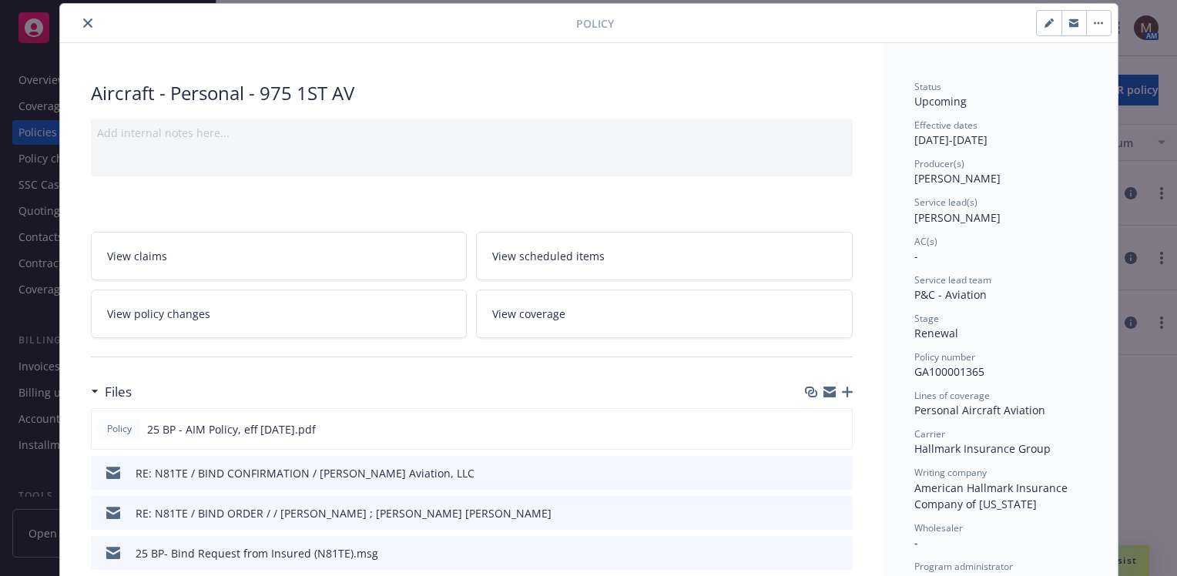
click at [842, 389] on icon "button" at bounding box center [847, 392] width 11 height 11
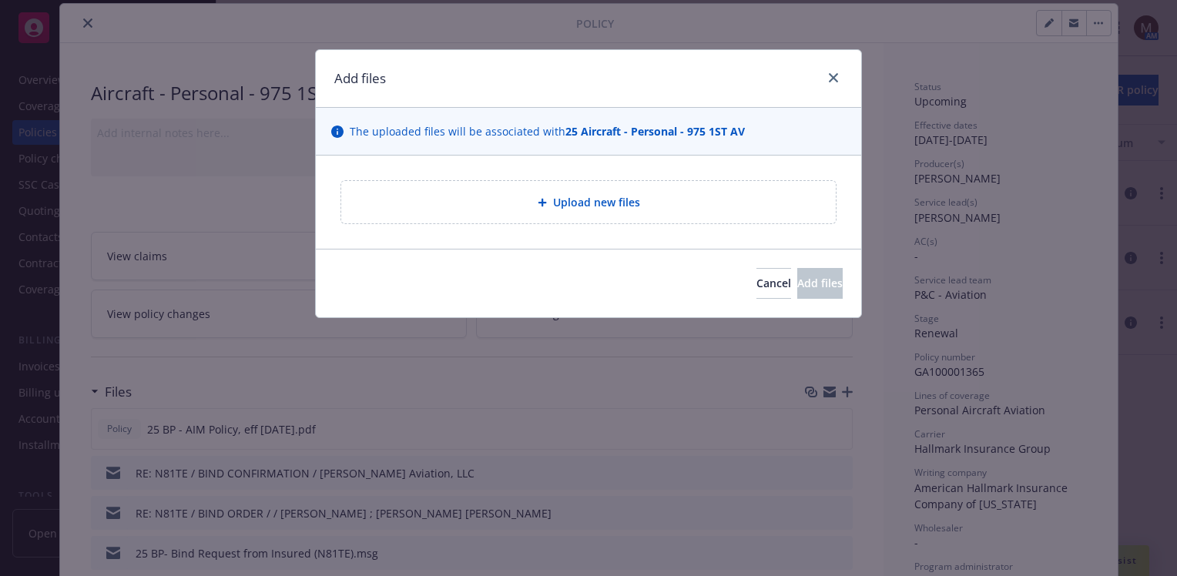
type textarea "x"
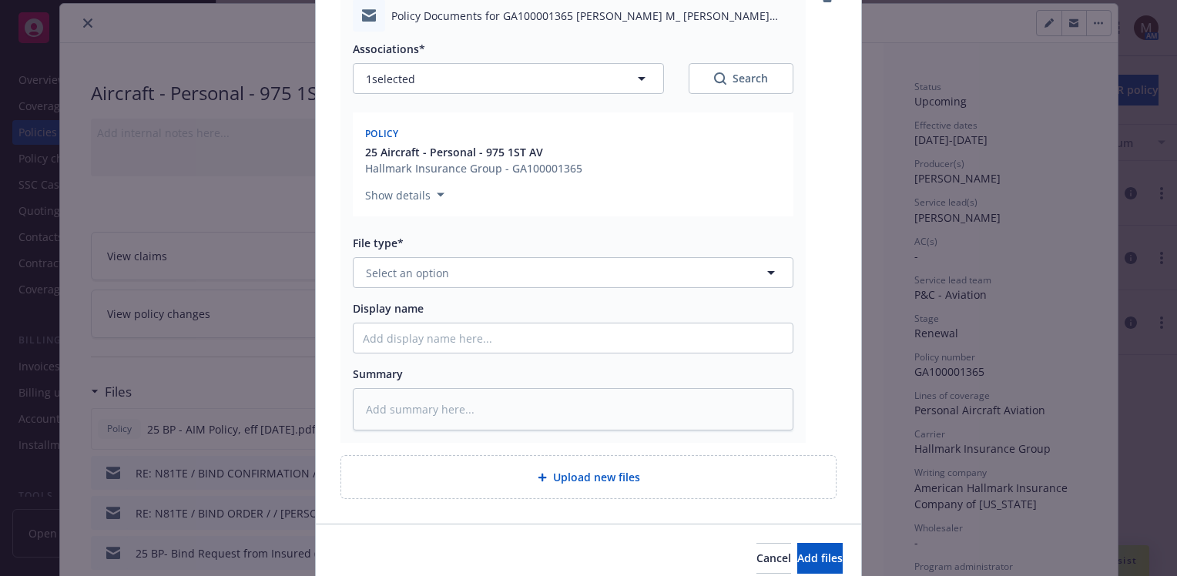
scroll to position [231, 0]
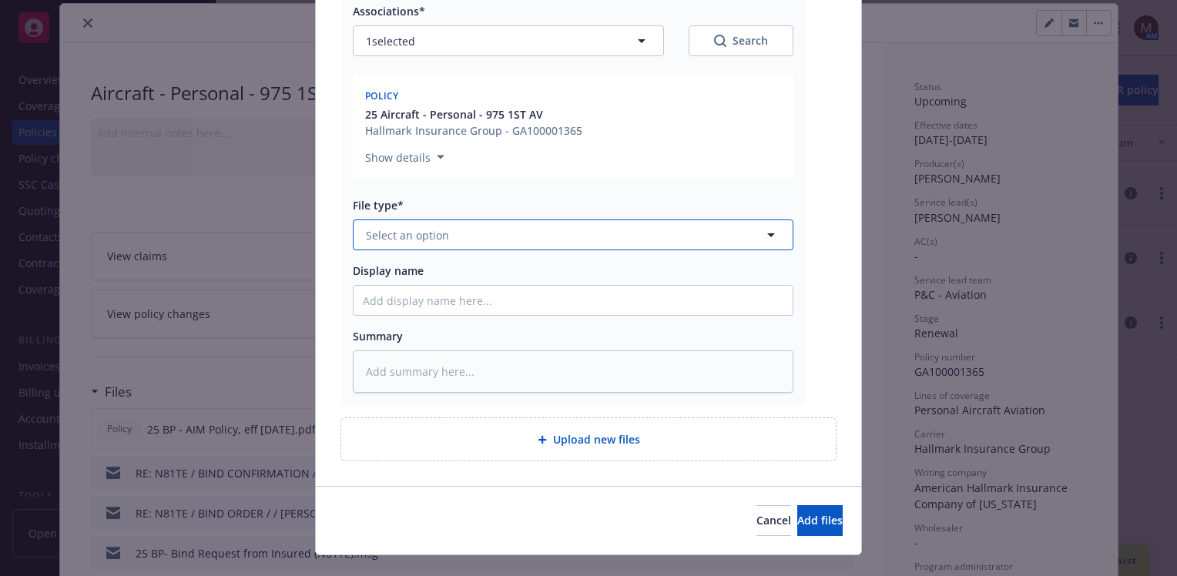
click at [768, 230] on icon "button" at bounding box center [771, 235] width 18 height 18
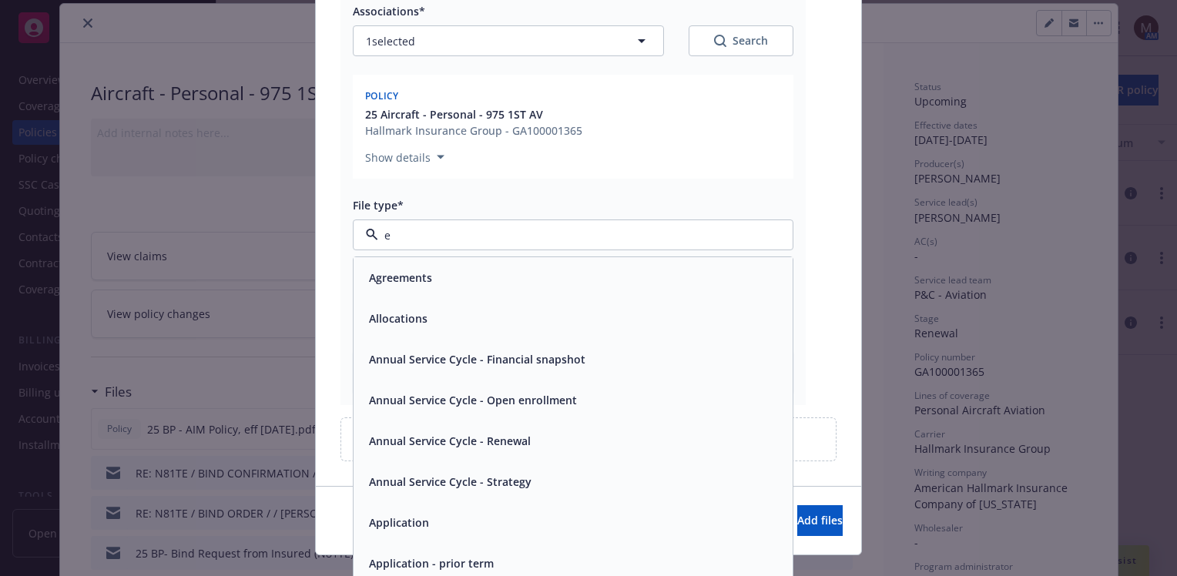
type input "em"
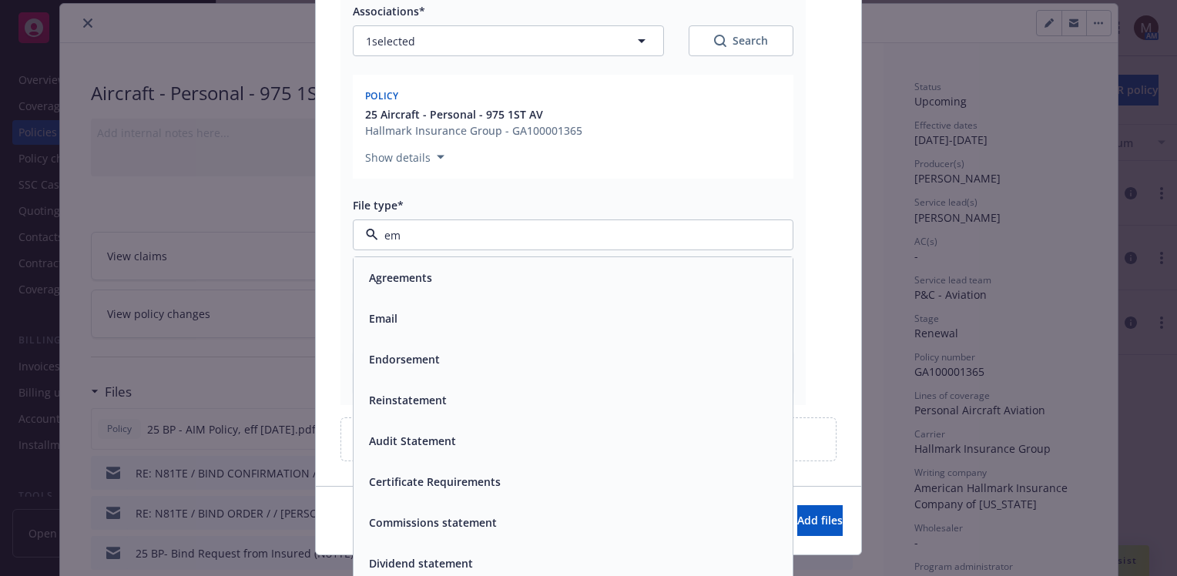
click at [435, 330] on div "Email" at bounding box center [573, 318] width 439 height 41
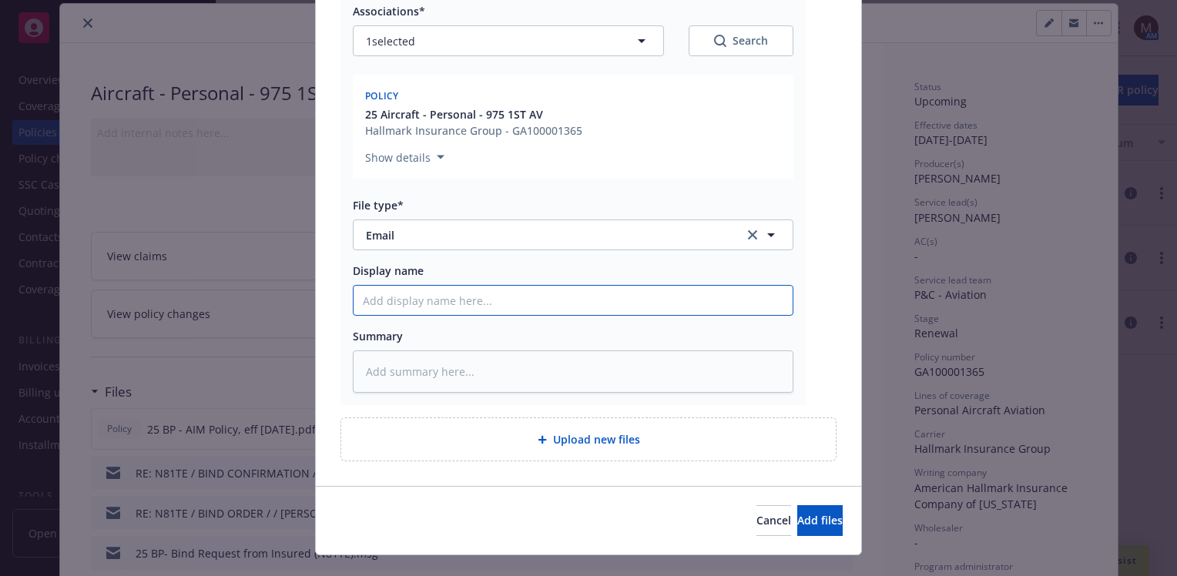
click at [391, 297] on input "Display name" at bounding box center [573, 300] width 439 height 29
type textarea "x"
type input "2"
type textarea "x"
type input "25"
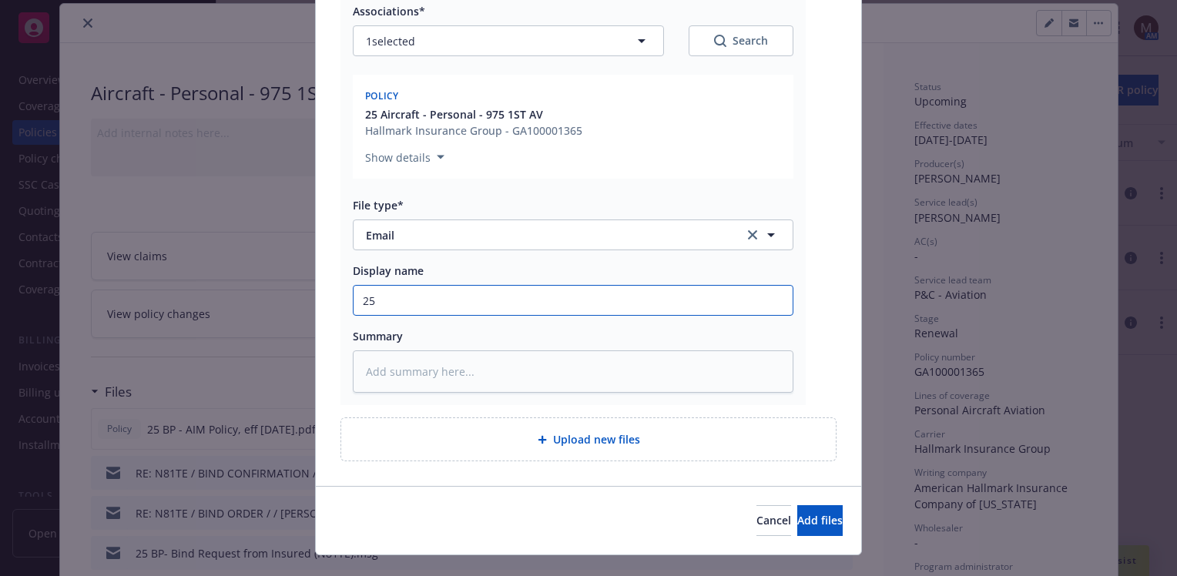
type textarea "x"
type input "25"
type textarea "x"
type input "25 B"
type textarea "x"
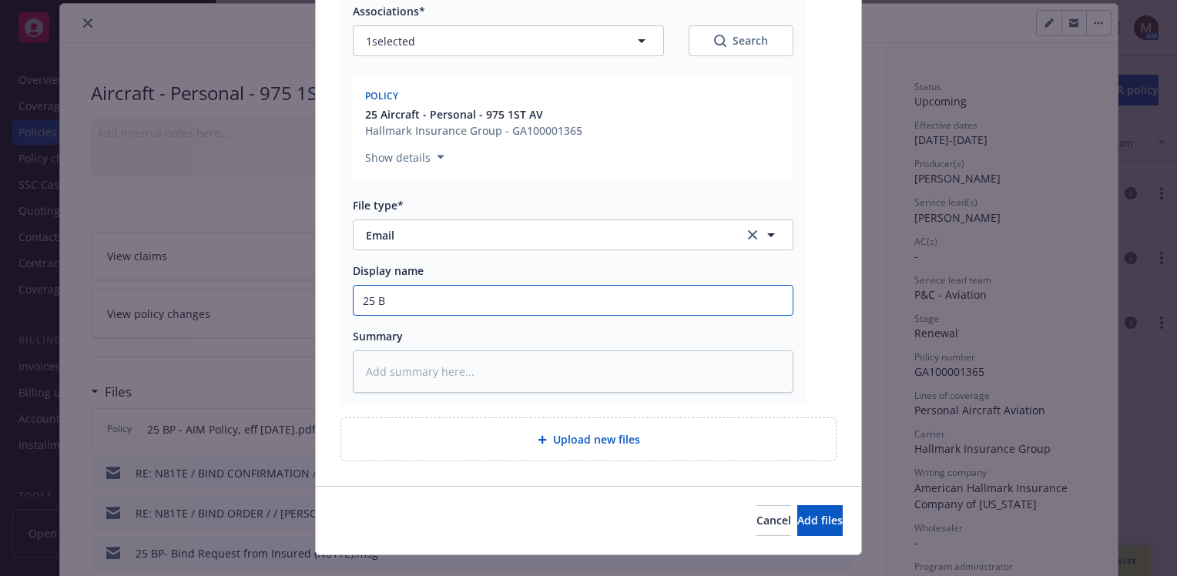
type input "25 BP"
type textarea "x"
type input "25 BP"
type textarea "x"
type input "25 BP -"
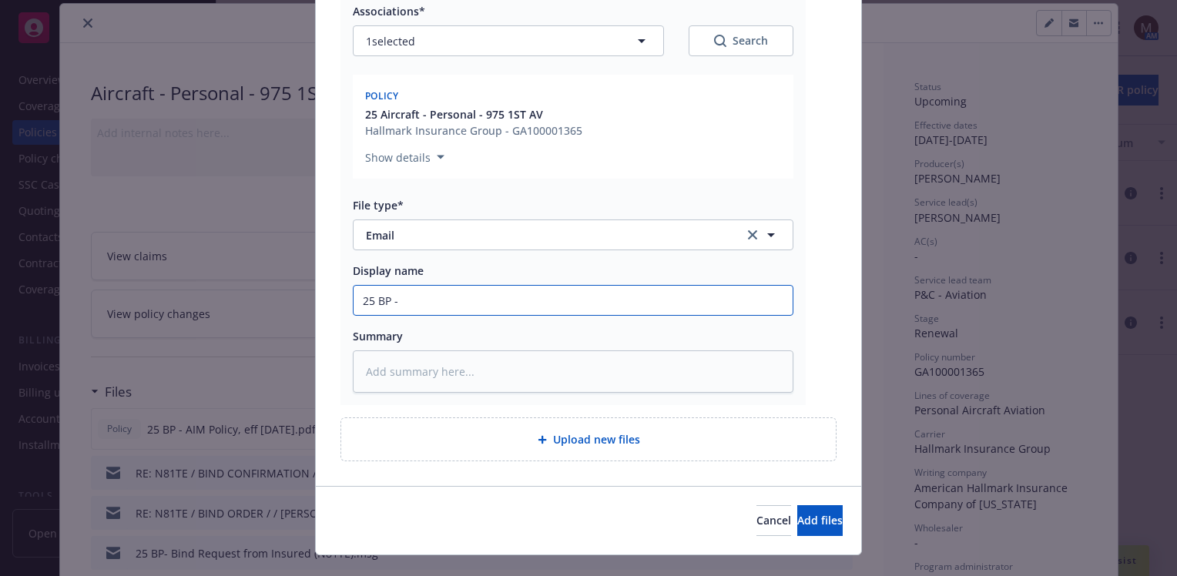
type textarea "x"
type input "25 BP - R"
type textarea "x"
type input "25 BP - Re"
type textarea "x"
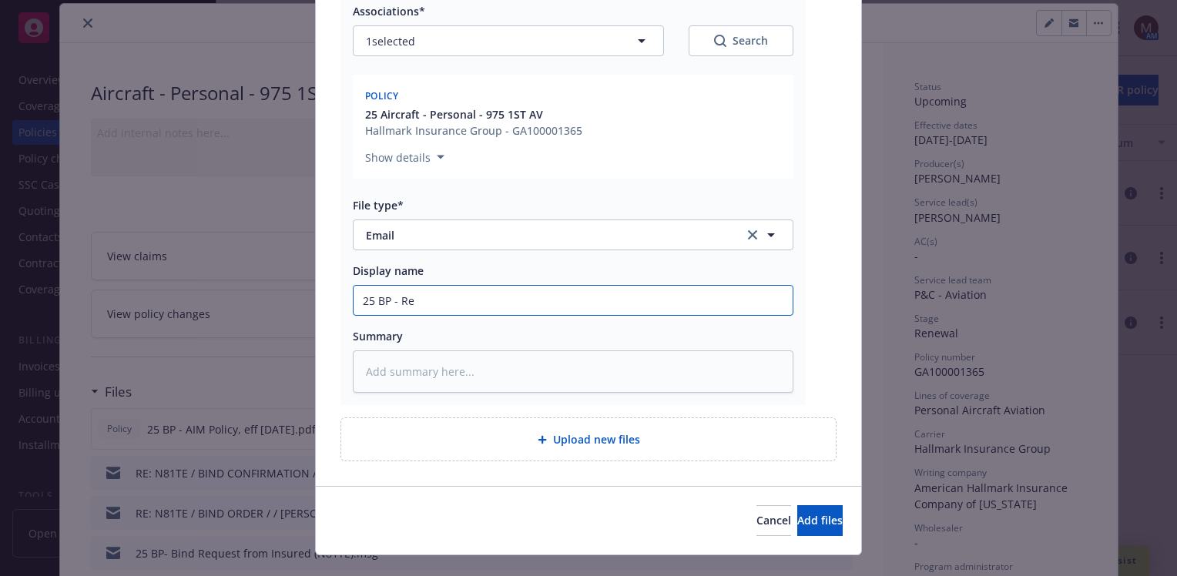
type input "25 BP - Ren"
type textarea "x"
type input "25 [PERSON_NAME]"
type textarea "x"
type input "25 BP - Renew"
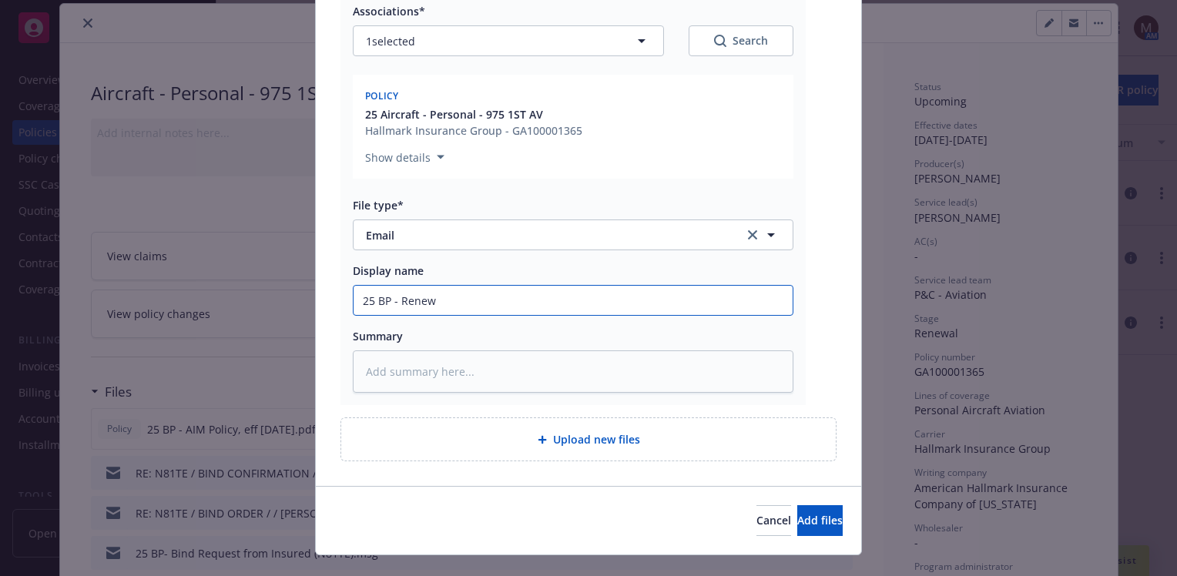
type textarea "x"
type input "25 BP - Renewa"
type textarea "x"
type input "25 BP - Renewal"
type textarea "x"
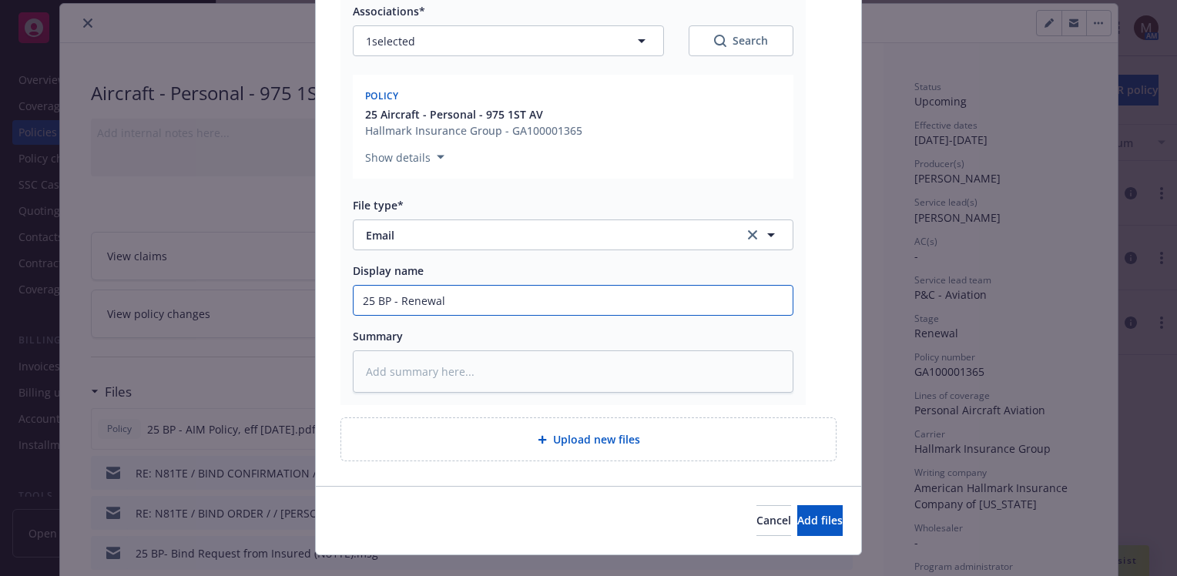
type input "25 BP - Renewal D"
type textarea "x"
type input "25 BP - Renewal Do"
type textarea "x"
type input "25 BP - Renewal Doc"
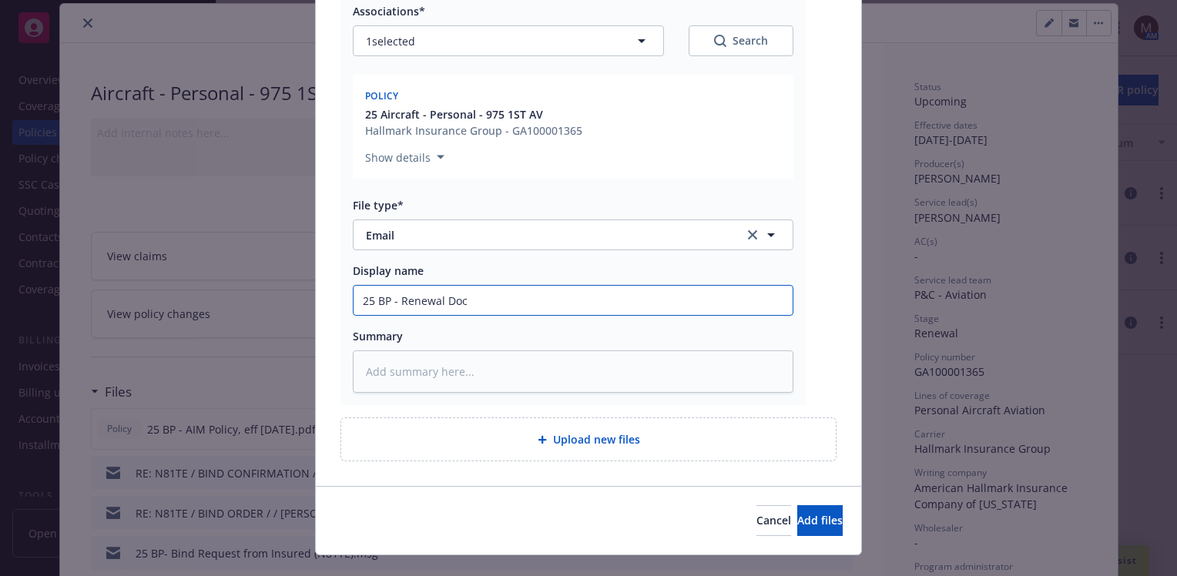
type textarea "x"
type input "25 BP - Renewal Docs"
type textarea "x"
type input "25 BP - Renewal Docs"
type textarea "x"
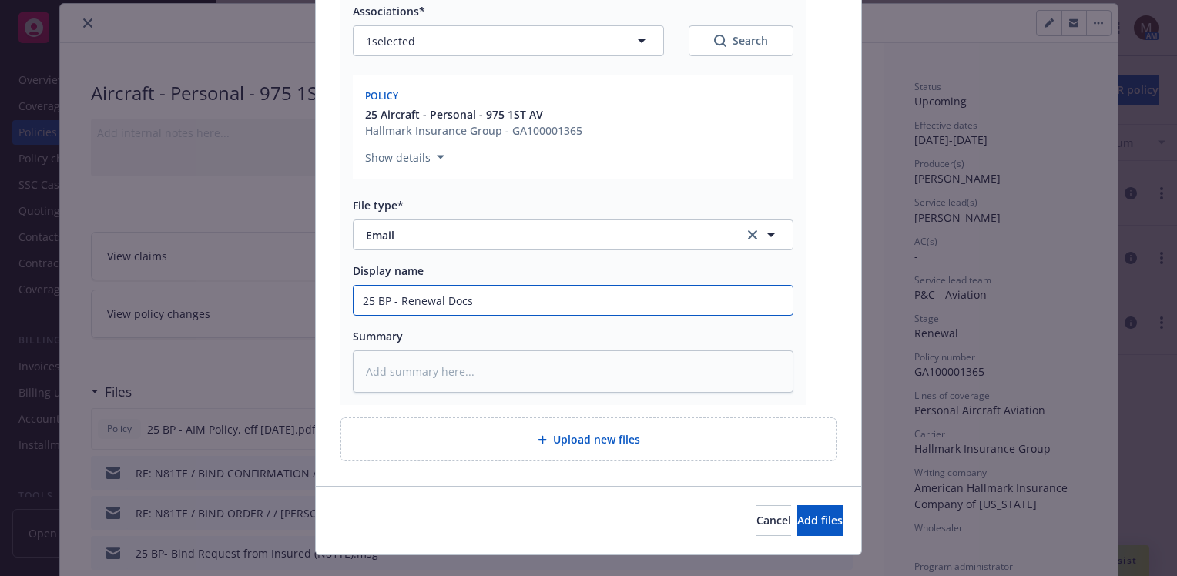
type input "25 BP - Renewal Docs f"
type textarea "x"
type input "25 BP - Renewal Docs fr"
type textarea "x"
type input "25 BP - Renewal Docs fro"
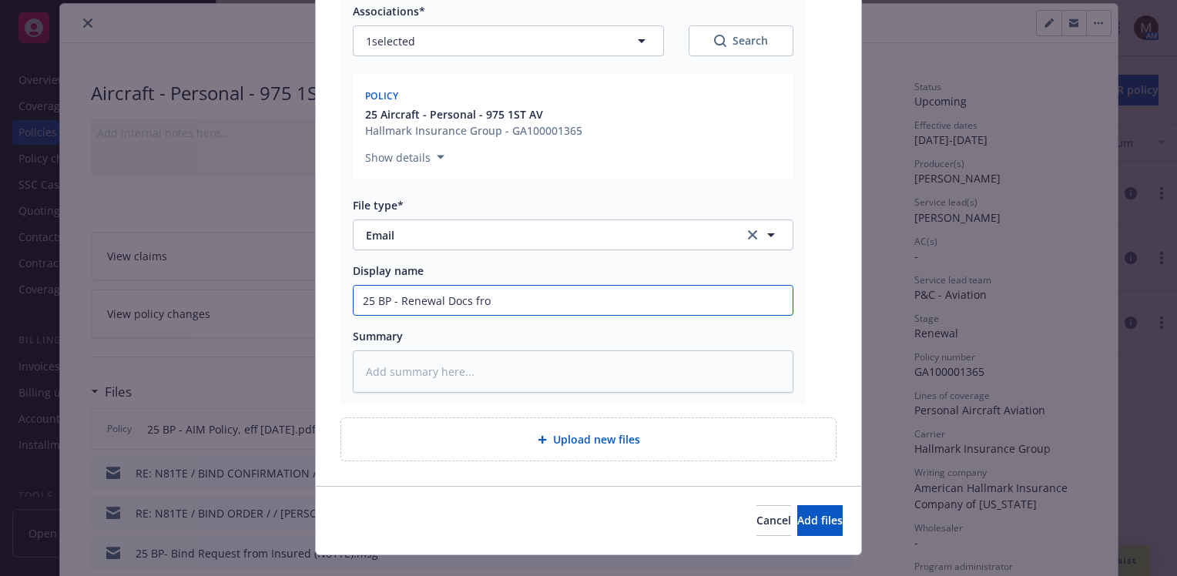
type textarea "x"
type input "25 BP - Renewal Docs from"
type textarea "x"
type input "25 BP - Renewal Docs from A"
type textarea "x"
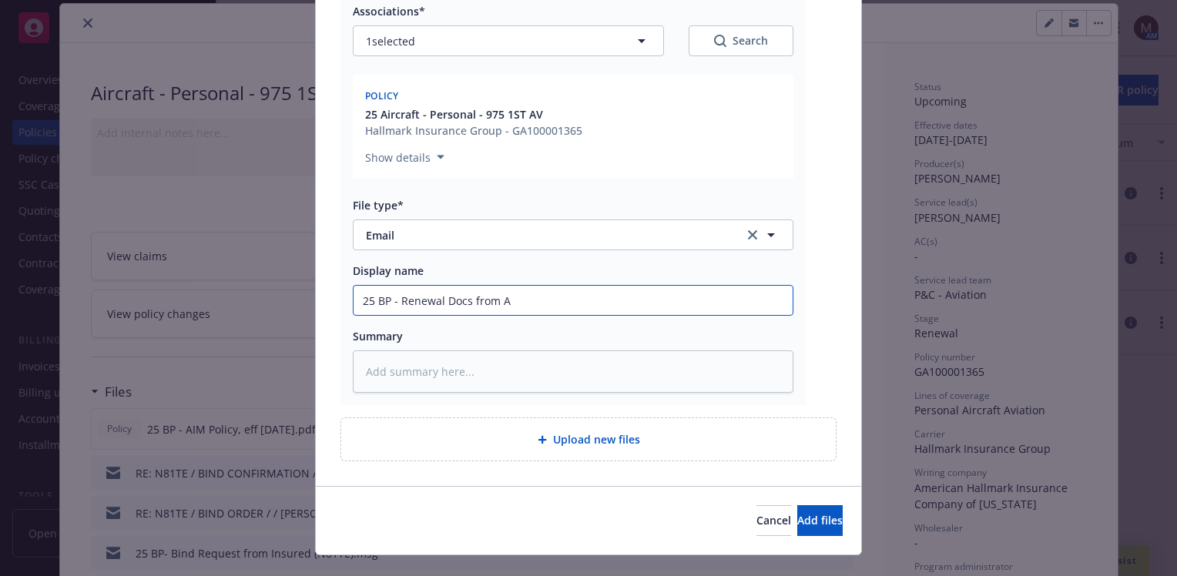
type input "25 BP - Renewal Docs from AI"
type textarea "x"
type input "25 BP - Renewal Docs from AIM"
type textarea "x"
type input "25 BP - Renewal Docs from AIM"
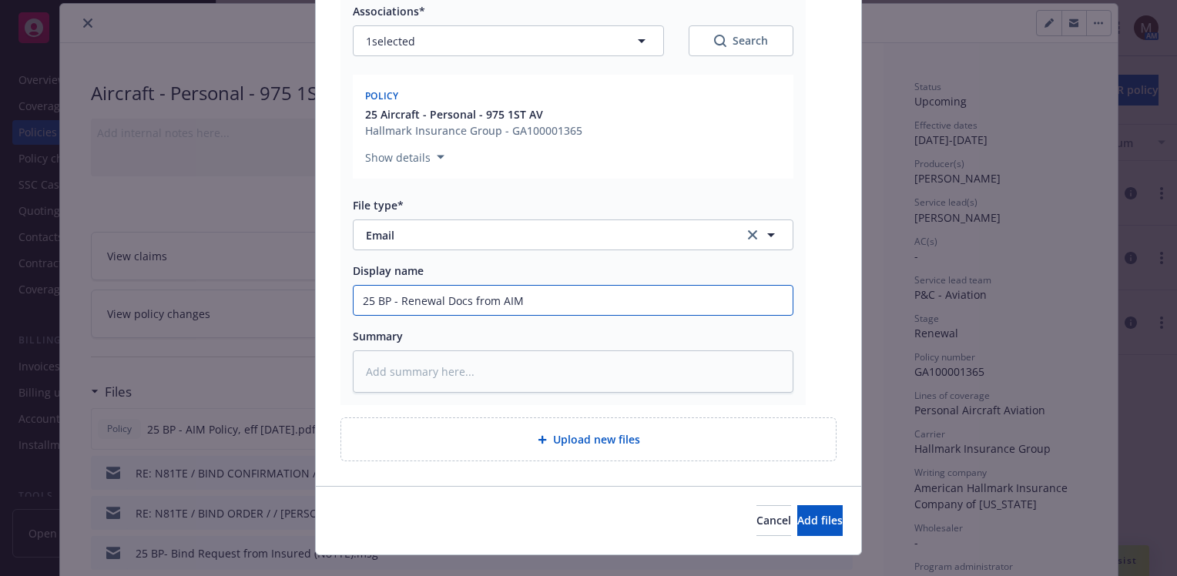
type textarea "x"
type input "25 BP - Renewal Docs from AIM o"
type textarea "x"
type input "25 BP - Renewal Docs from AIM on"
type textarea "x"
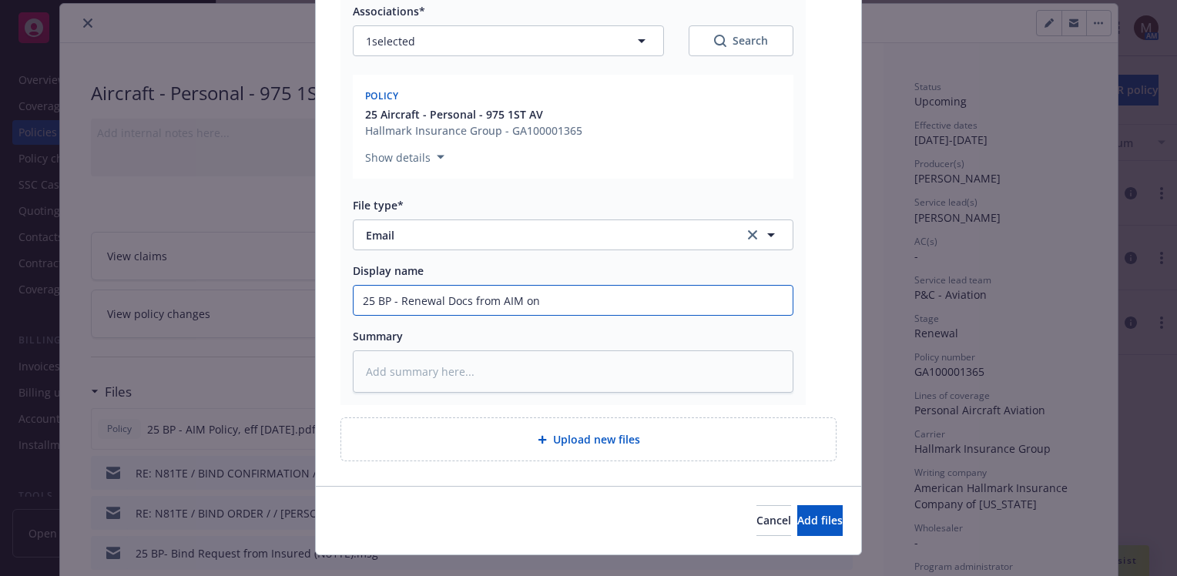
type input "25 BP - Renewal Docs from AIM on"
type textarea "x"
type input "25 BP - Renewal Docs from AIM on N"
type textarea "x"
type input "25 BP - Renewal Docs from AIM on N8"
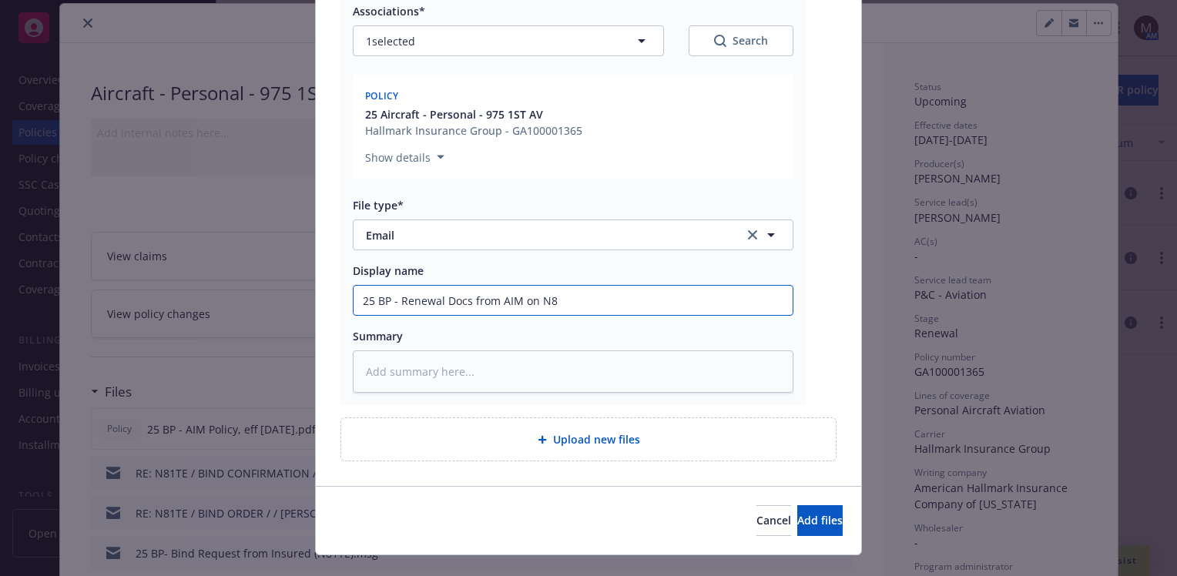
type textarea "x"
type input "25 BP - Renewal Docs from AIM on N81"
type textarea "x"
type input "25 BP - Renewal Docs from AIM on N81T"
type textarea "x"
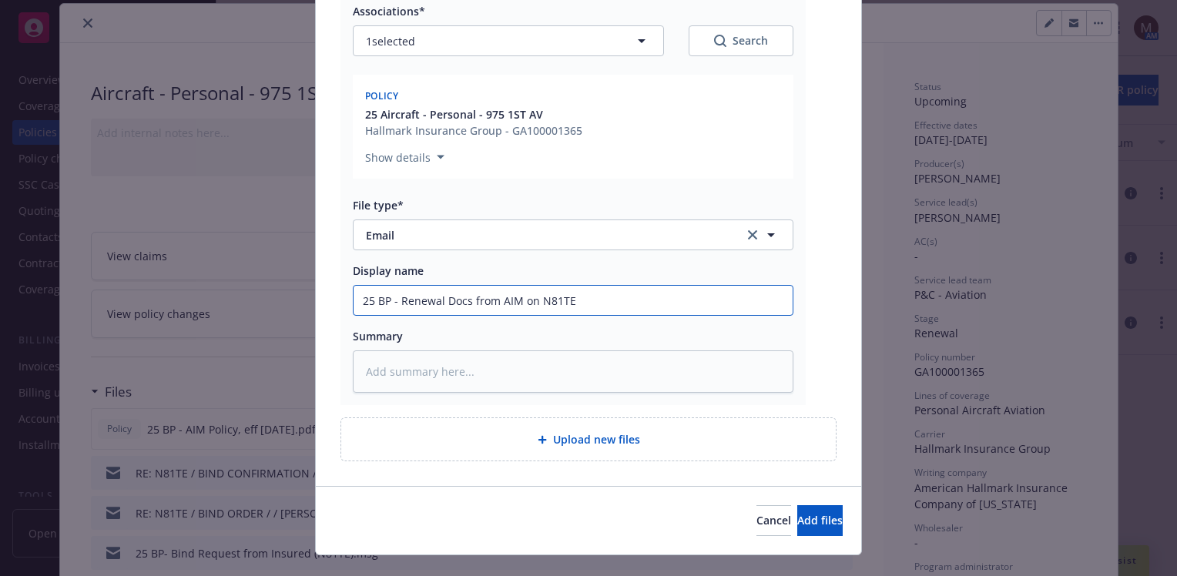
drag, startPoint x: 587, startPoint y: 301, endPoint x: 354, endPoint y: 302, distance: 232.7
click at [354, 302] on input "25 BP - Renewal Docs from AIM on N81TE" at bounding box center [573, 300] width 439 height 29
type input "25 BP - Renewal Docs from AIM on N81TE"
click at [381, 370] on textarea at bounding box center [573, 372] width 441 height 42
paste textarea "25 BP - Renewal Docs from AIM on N81TE"
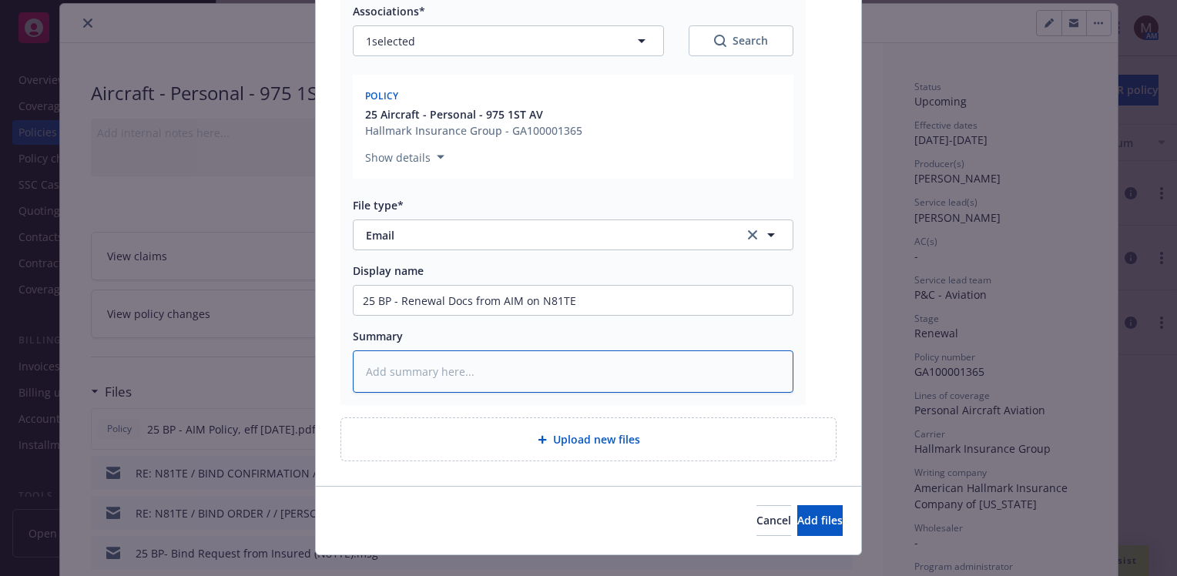
type textarea "x"
type textarea "25 BP - Renewal Docs from AIM on N81TE"
drag, startPoint x: 780, startPoint y: 517, endPoint x: 496, endPoint y: 504, distance: 283.9
click at [798, 516] on span "Add files" at bounding box center [820, 520] width 45 height 15
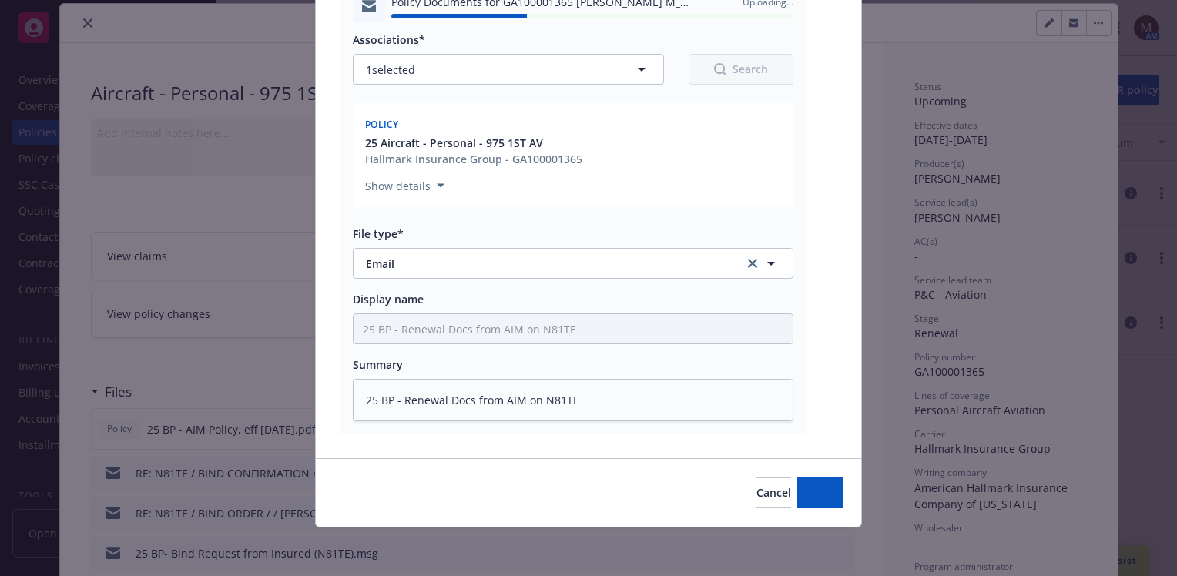
type textarea "x"
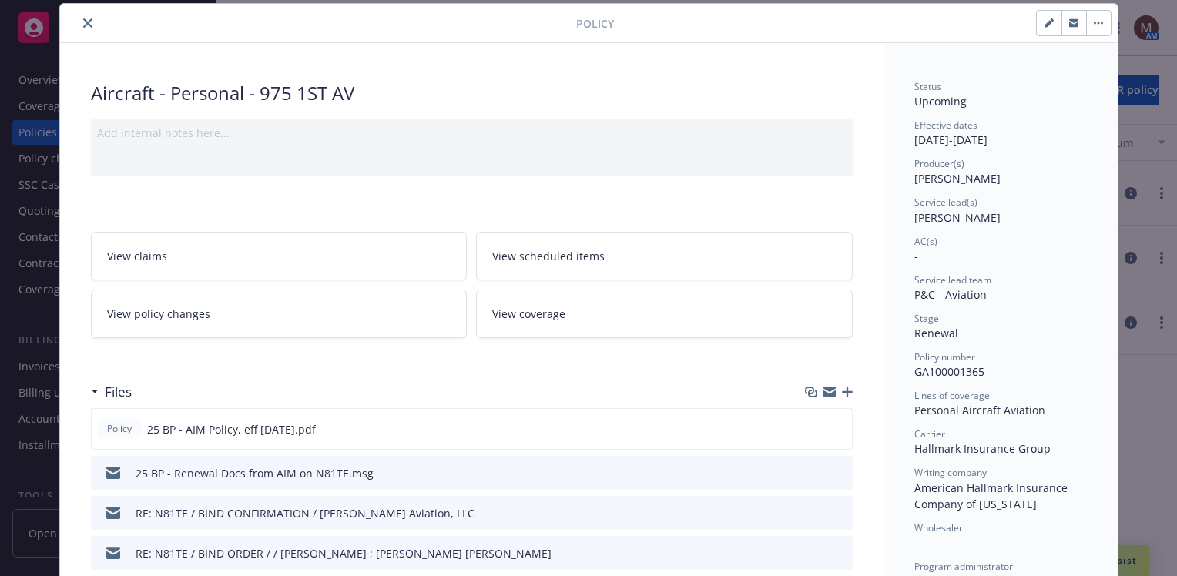
click at [82, 17] on button "close" at bounding box center [88, 23] width 18 height 18
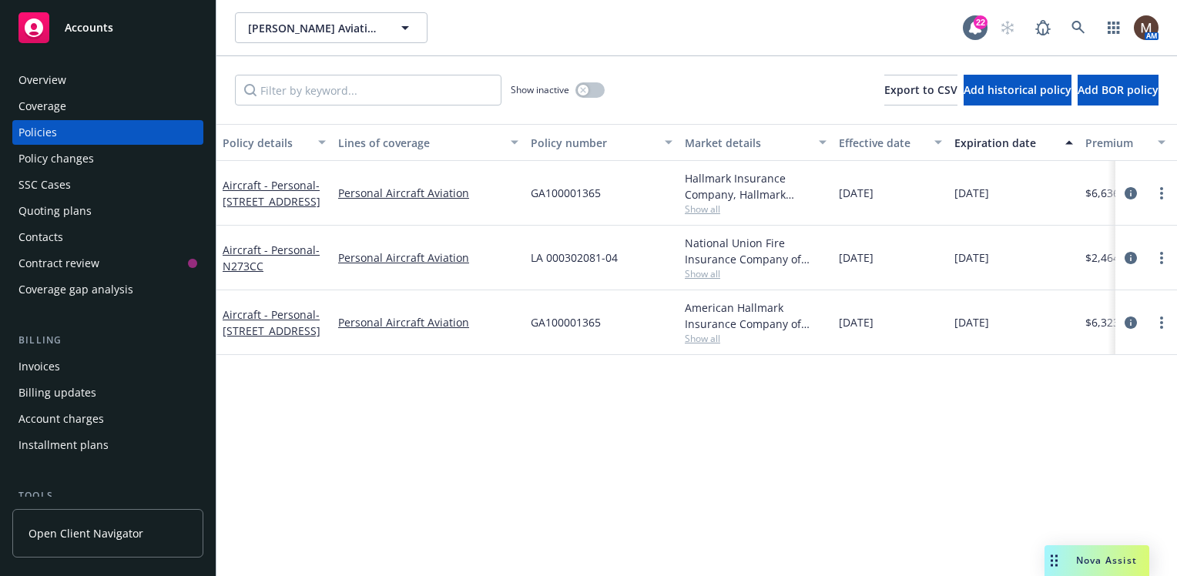
drag, startPoint x: 49, startPoint y: 365, endPoint x: 279, endPoint y: 397, distance: 232.6
click at [49, 365] on div "Invoices" at bounding box center [39, 366] width 42 height 25
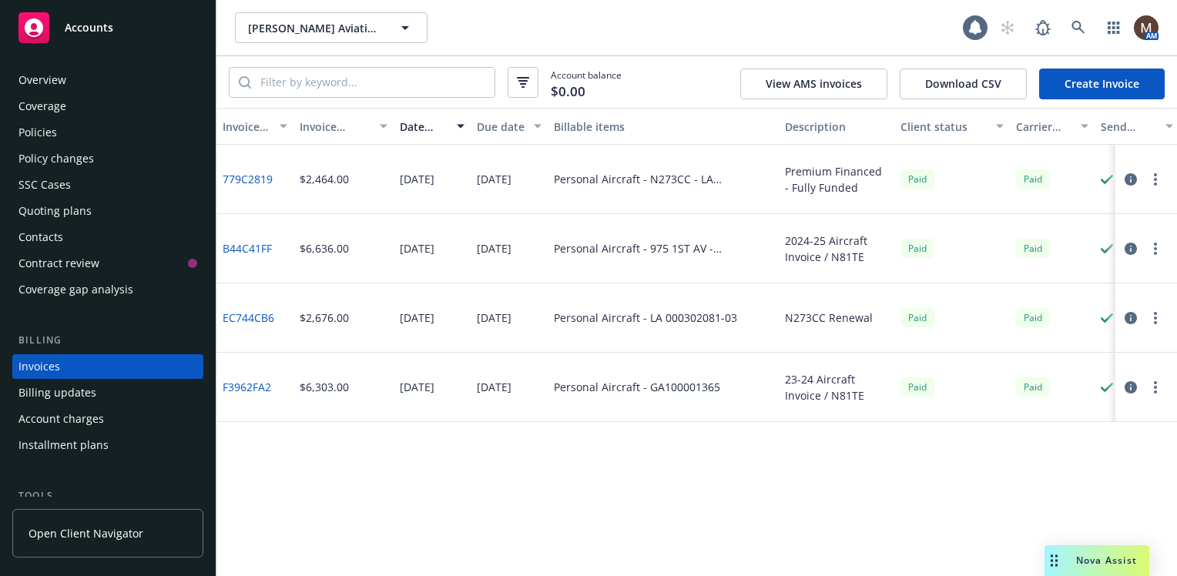
scroll to position [54, 0]
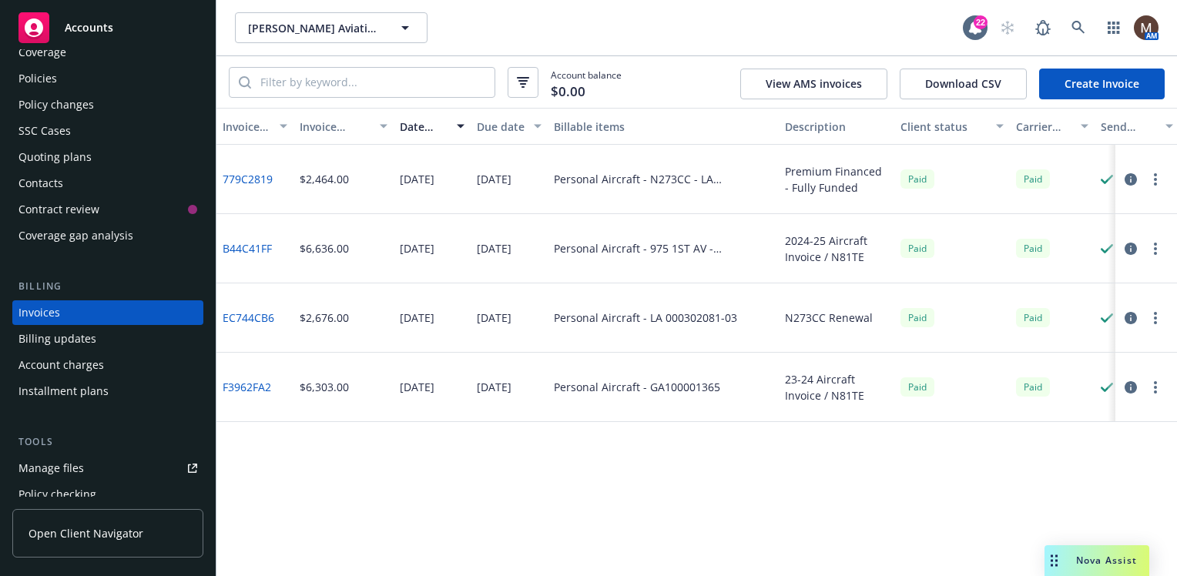
click at [1080, 75] on link "Create Invoice" at bounding box center [1103, 84] width 126 height 31
